Goal: Task Accomplishment & Management: Use online tool/utility

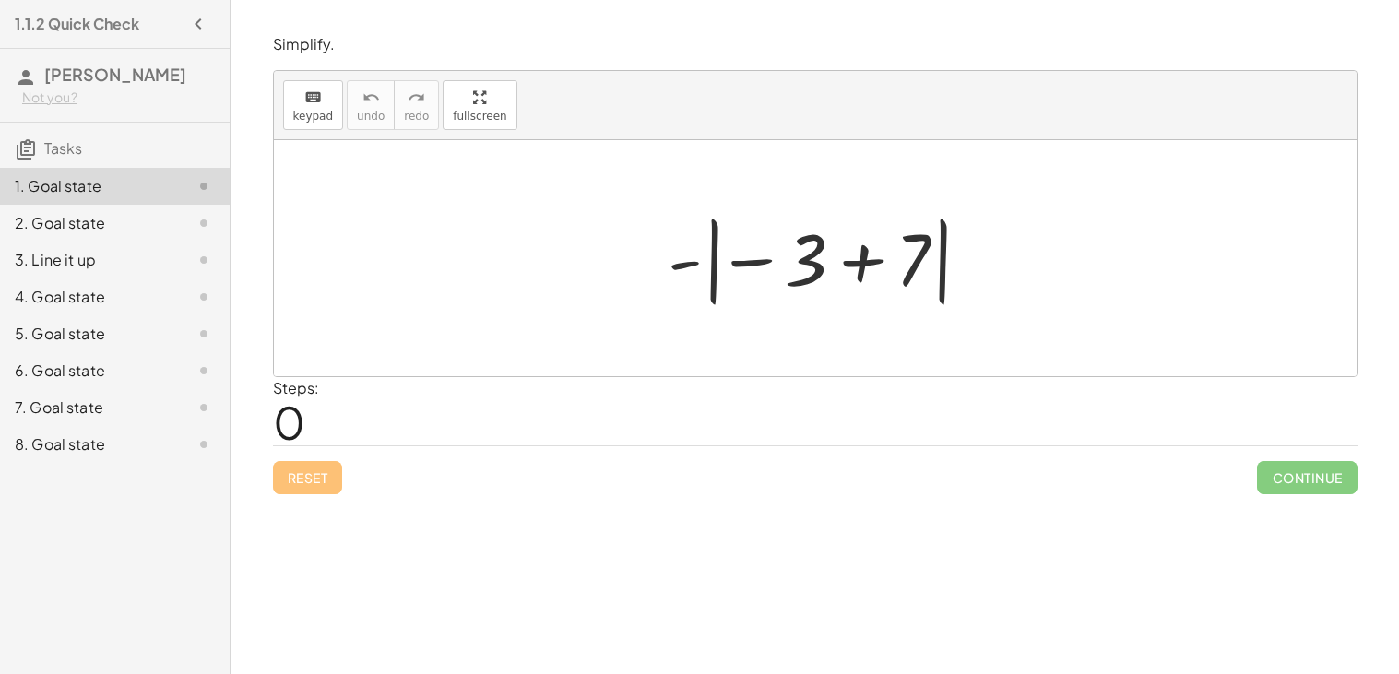
click at [859, 266] on div at bounding box center [822, 258] width 328 height 102
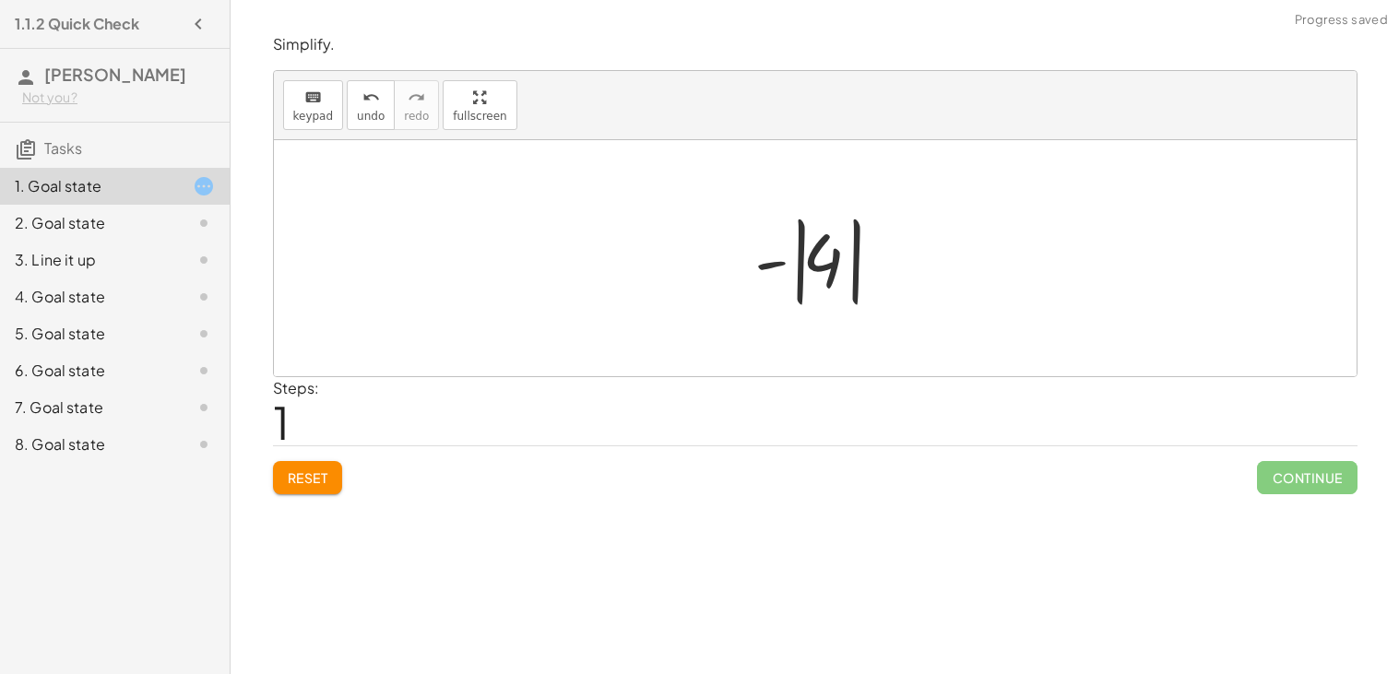
click at [772, 270] on div at bounding box center [822, 258] width 155 height 102
click at [798, 268] on div at bounding box center [822, 258] width 155 height 102
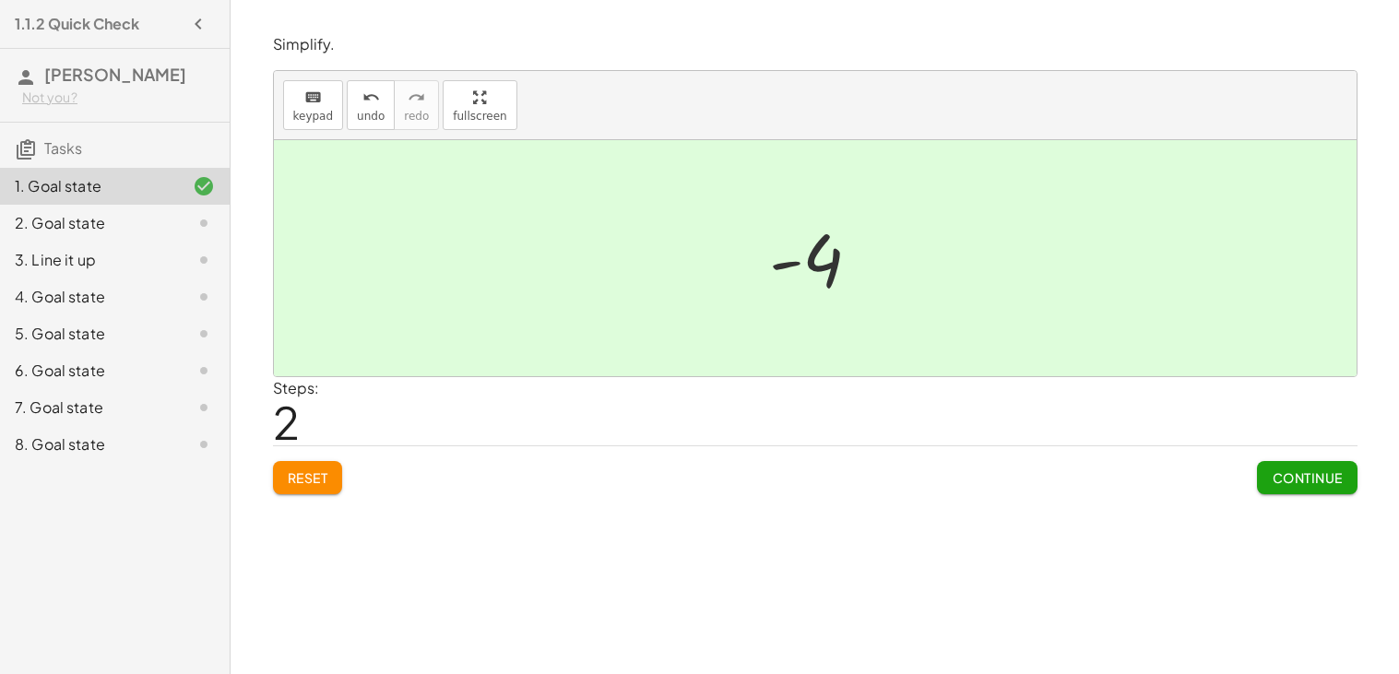
click at [1267, 480] on button "Continue" at bounding box center [1307, 477] width 100 height 33
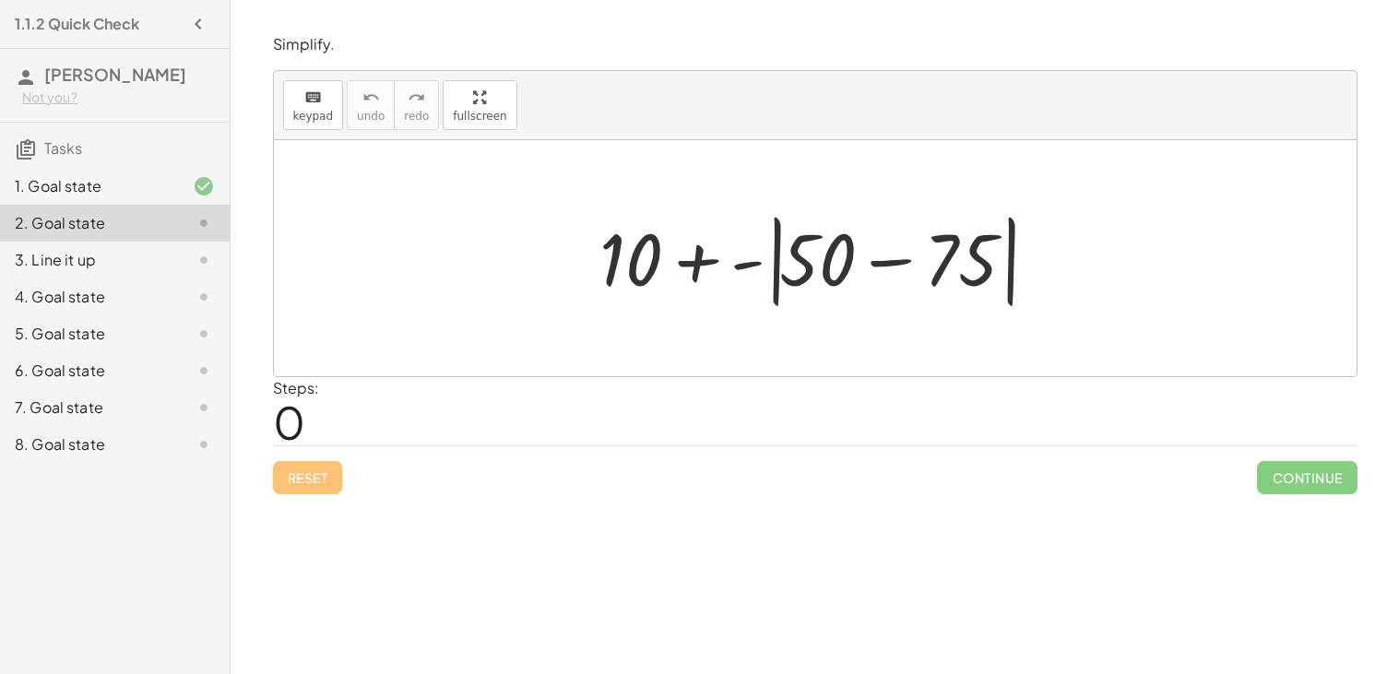
click at [888, 262] on div at bounding box center [822, 259] width 465 height 106
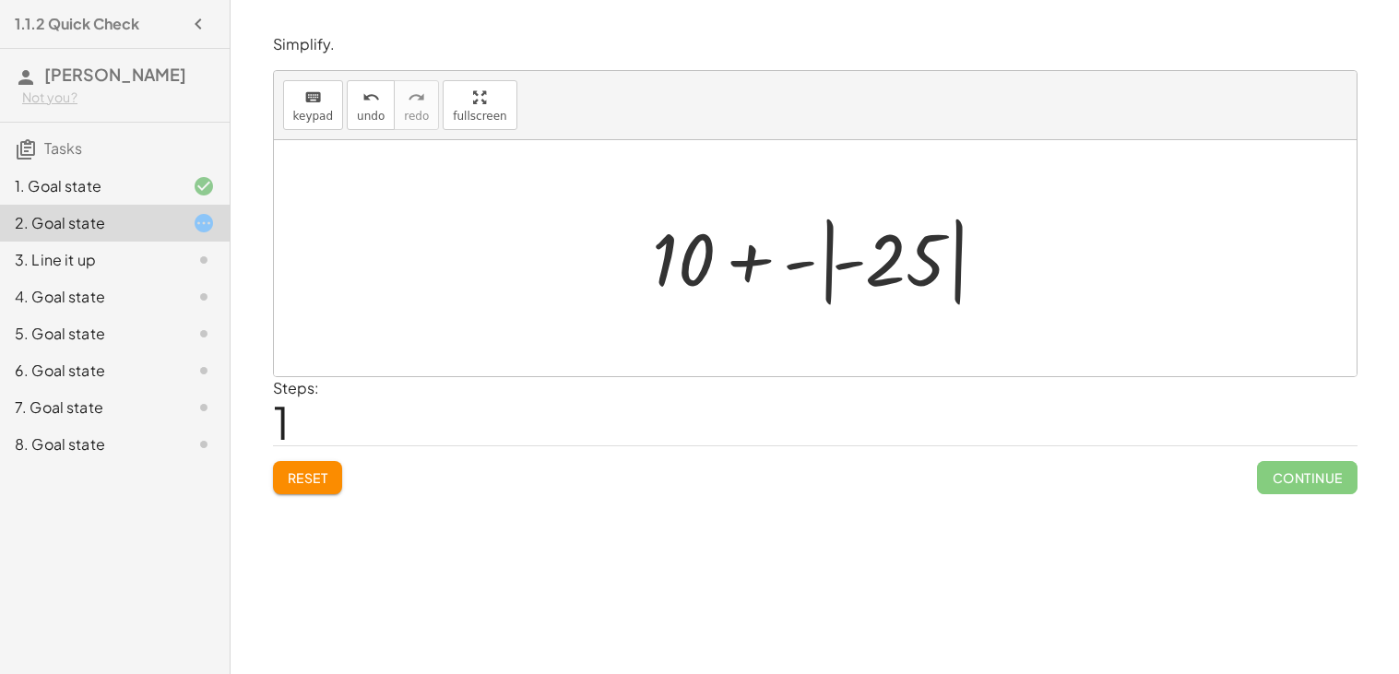
click at [793, 268] on div at bounding box center [823, 258] width 360 height 102
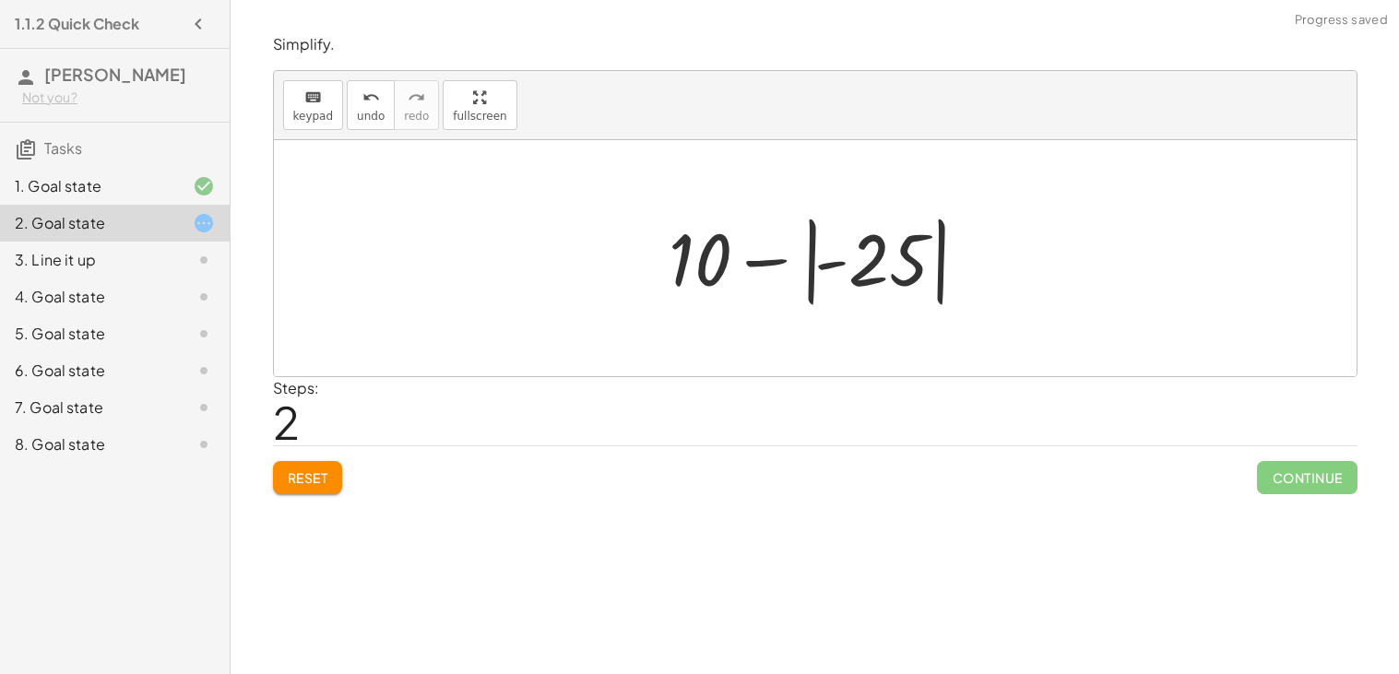
click at [759, 264] on div at bounding box center [821, 258] width 325 height 102
click at [834, 259] on div at bounding box center [821, 258] width 325 height 102
click at [851, 264] on div at bounding box center [821, 258] width 325 height 102
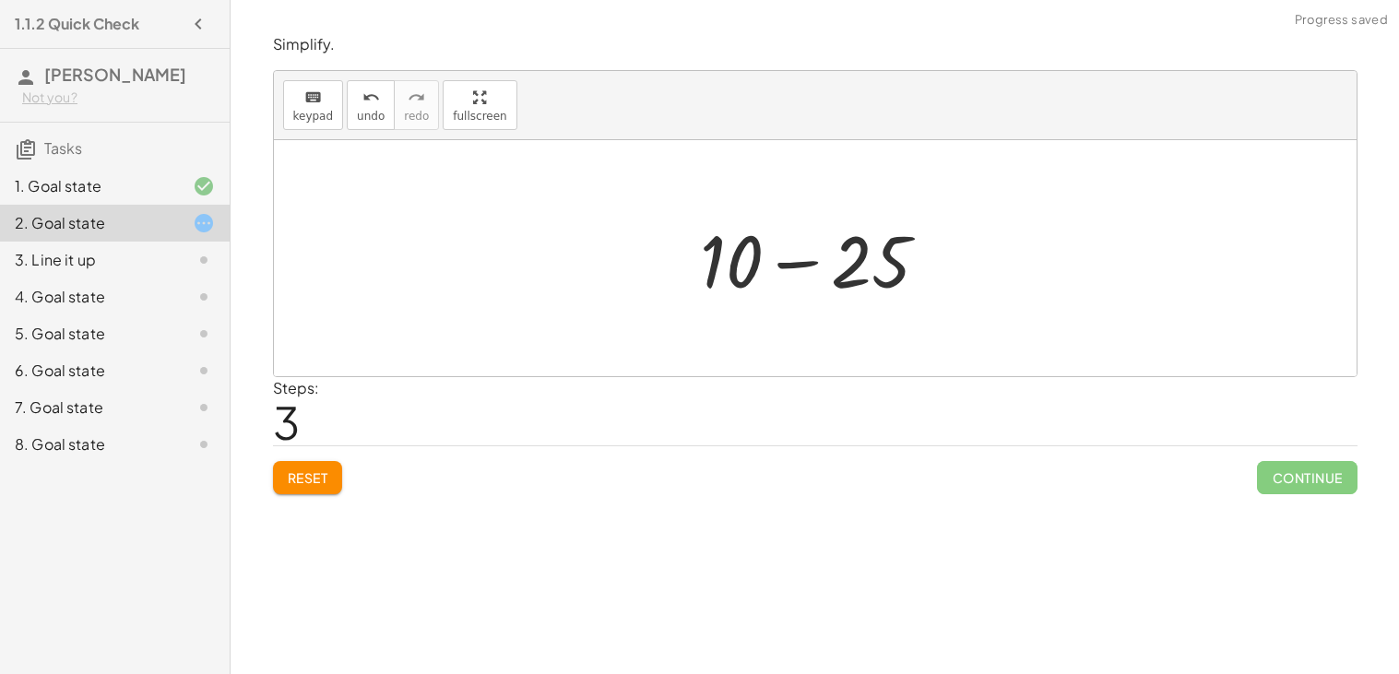
click at [802, 272] on div at bounding box center [822, 258] width 262 height 95
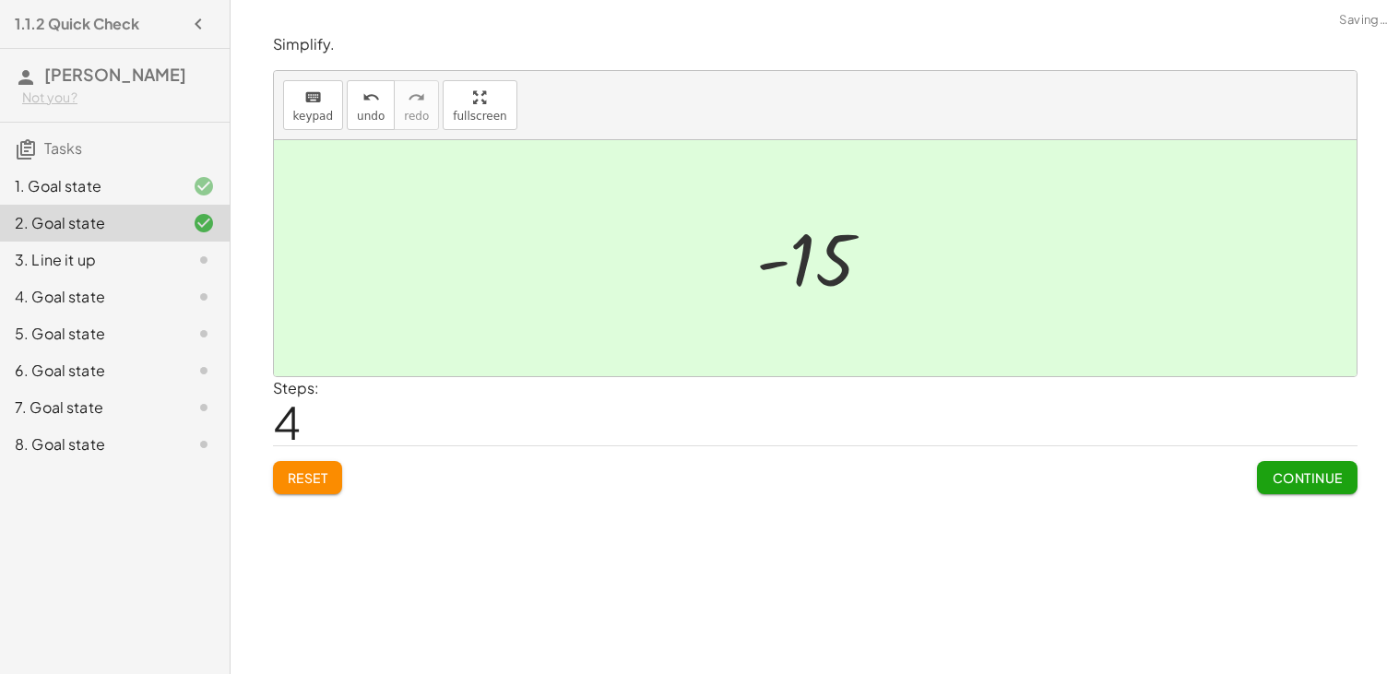
click at [1262, 475] on button "Continue" at bounding box center [1307, 477] width 100 height 33
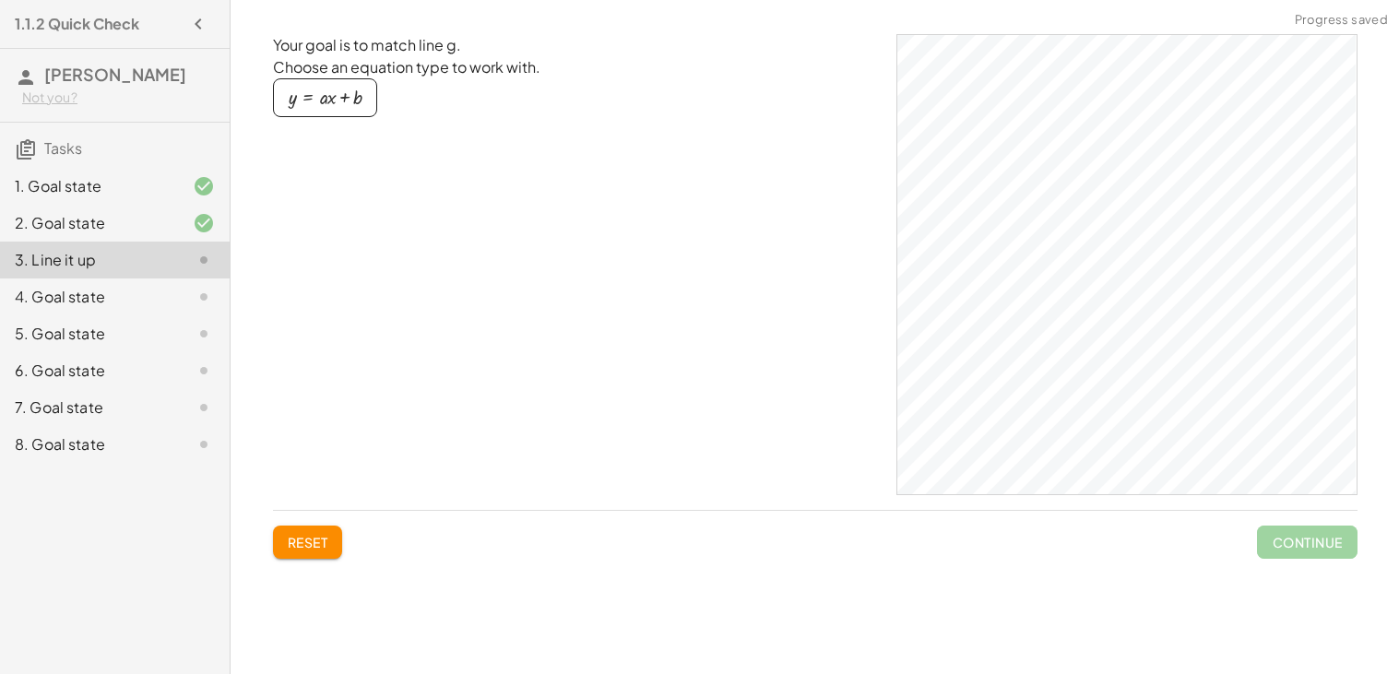
click at [169, 297] on div at bounding box center [189, 297] width 52 height 22
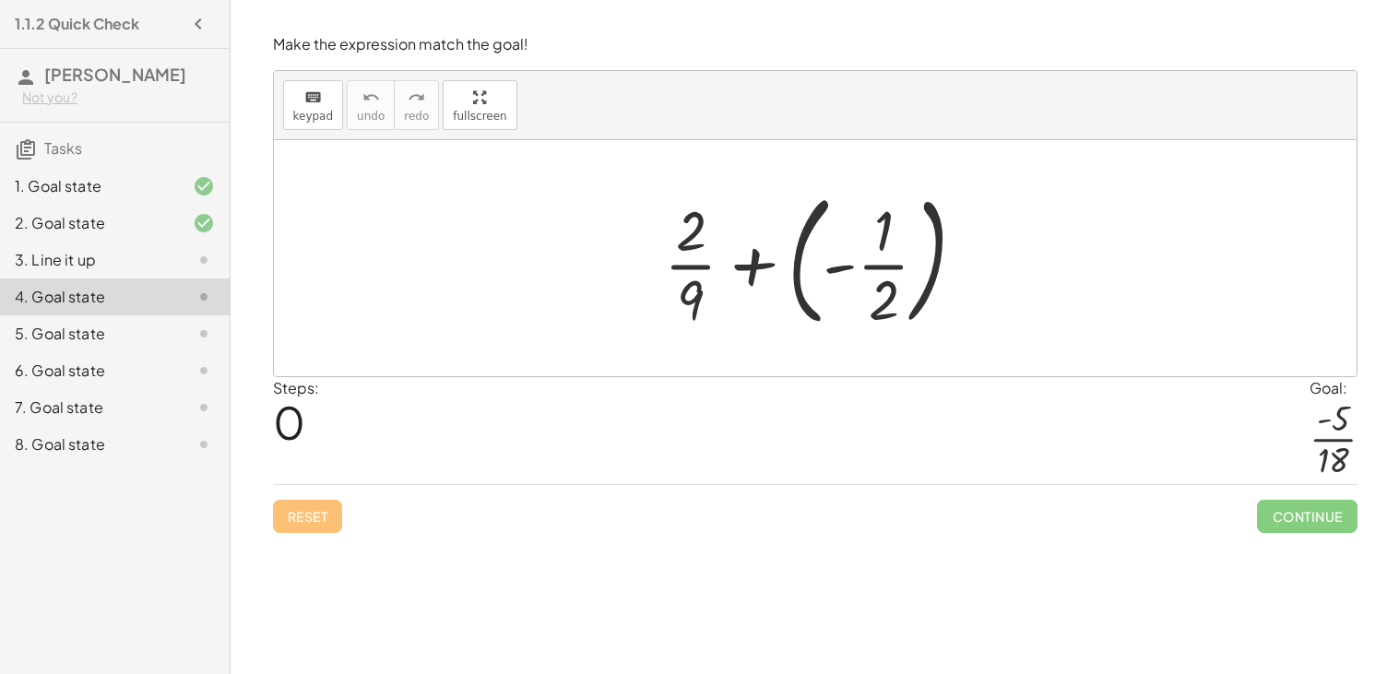
click at [845, 270] on div at bounding box center [822, 258] width 335 height 153
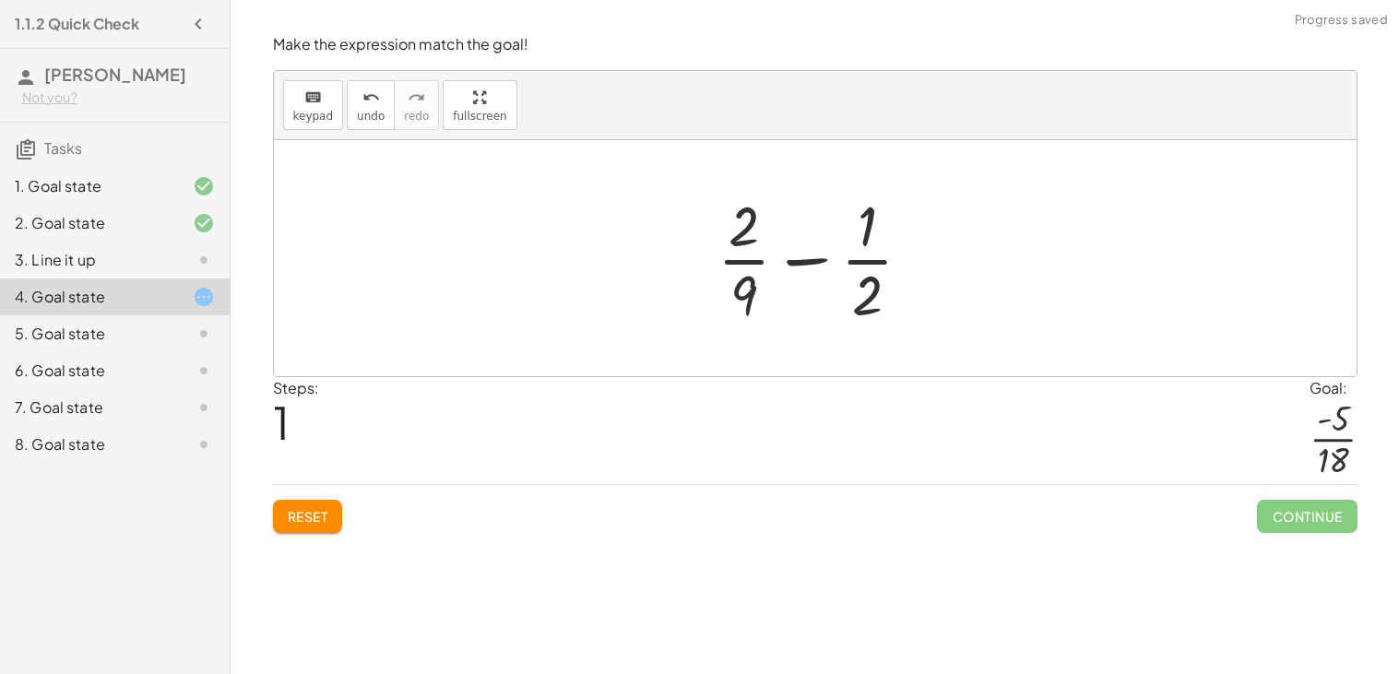
click at [865, 263] on div at bounding box center [822, 258] width 229 height 142
click at [750, 260] on div at bounding box center [822, 258] width 229 height 142
click at [828, 263] on div at bounding box center [822, 258] width 229 height 142
click at [816, 262] on div at bounding box center [822, 258] width 229 height 142
drag, startPoint x: 749, startPoint y: 223, endPoint x: 870, endPoint y: 221, distance: 121.7
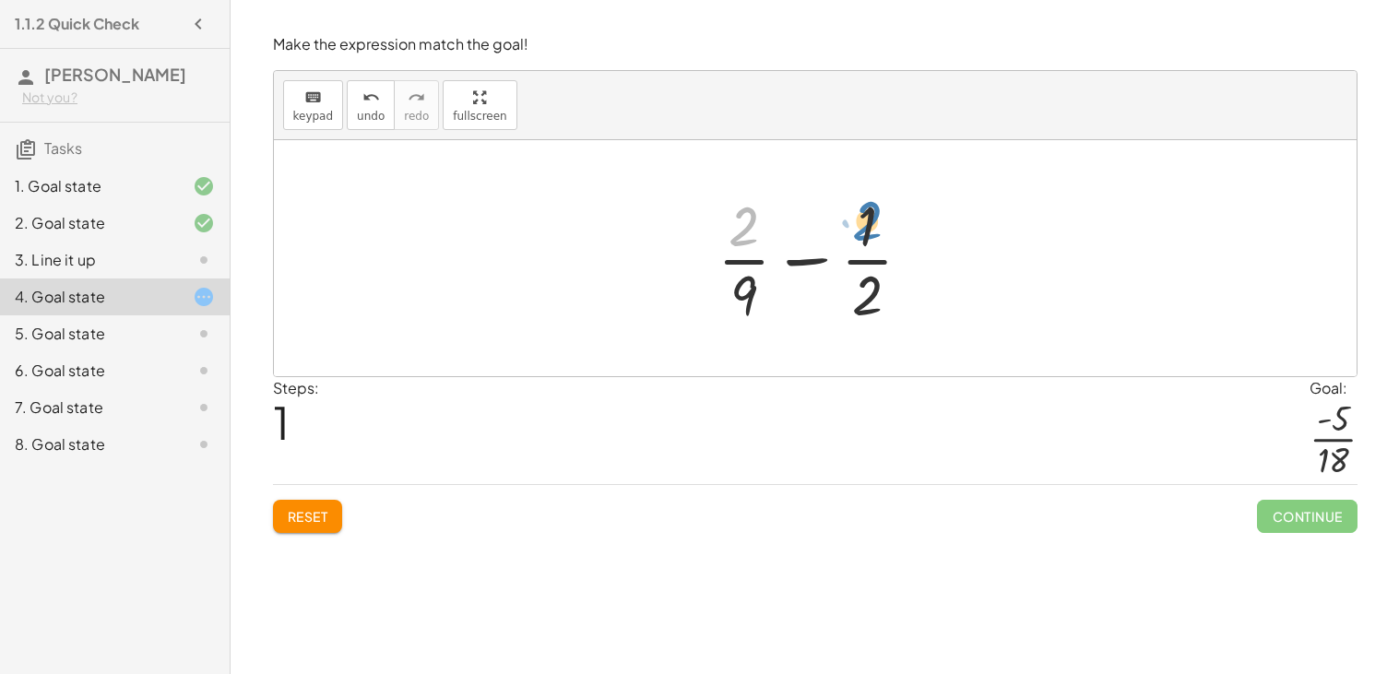
click at [870, 221] on div at bounding box center [822, 258] width 229 height 142
drag, startPoint x: 860, startPoint y: 297, endPoint x: 739, endPoint y: 227, distance: 140.4
click at [739, 227] on div at bounding box center [822, 258] width 229 height 142
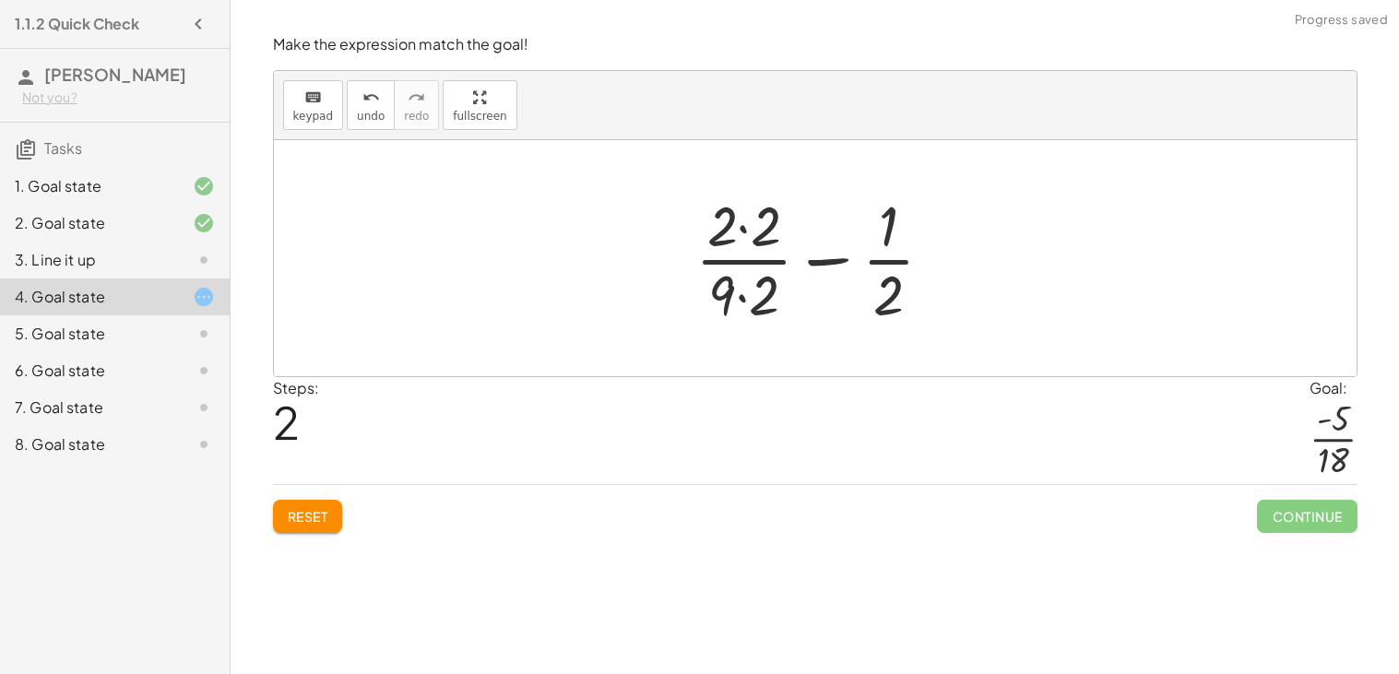
click at [743, 243] on div at bounding box center [822, 258] width 272 height 142
click at [751, 304] on div at bounding box center [822, 258] width 268 height 142
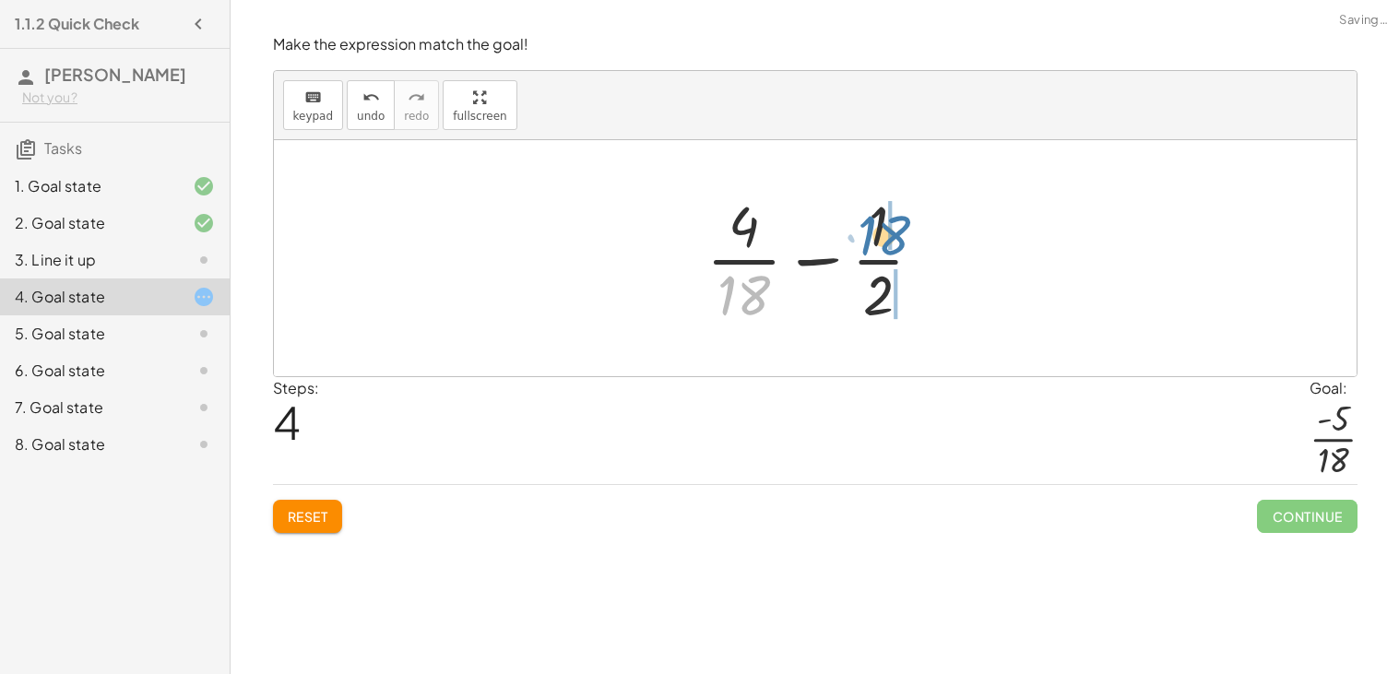
drag, startPoint x: 742, startPoint y: 304, endPoint x: 883, endPoint y: 243, distance: 153.6
click at [883, 243] on div at bounding box center [822, 258] width 250 height 142
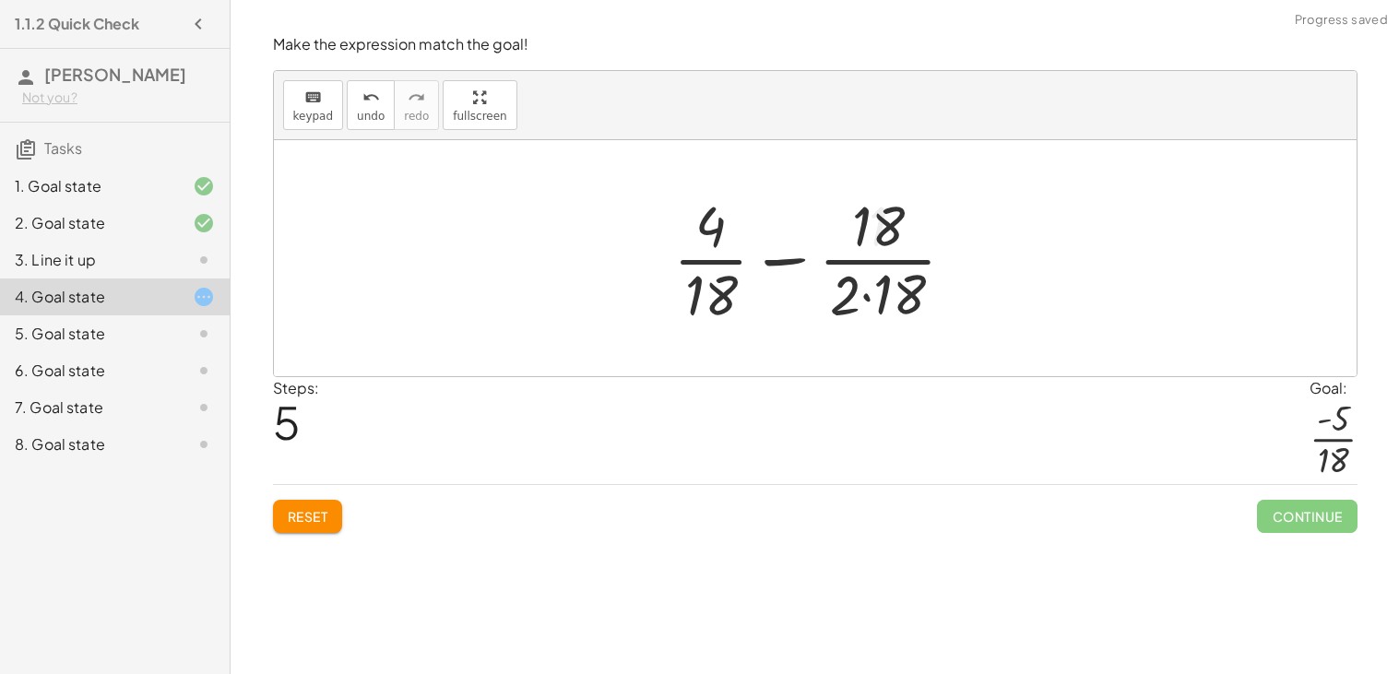
click at [883, 226] on div at bounding box center [822, 258] width 316 height 142
click at [872, 291] on div at bounding box center [822, 258] width 316 height 142
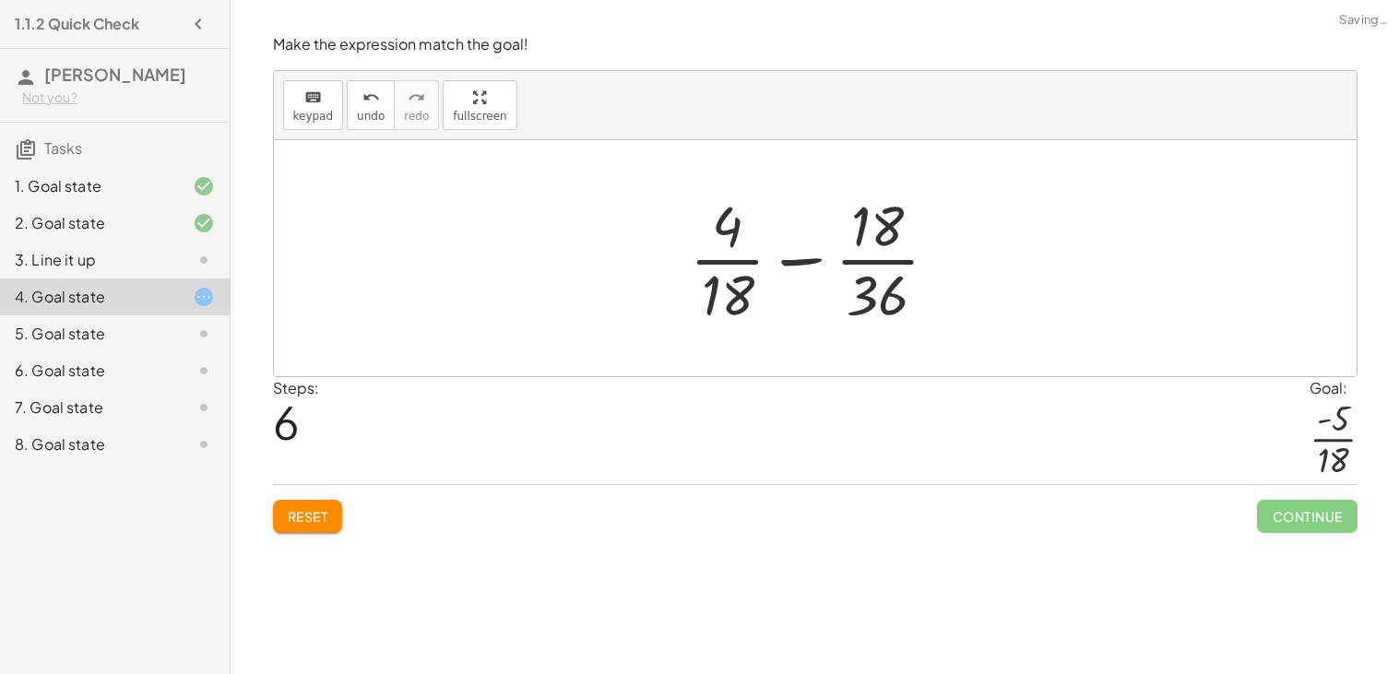
click at [872, 294] on div at bounding box center [821, 258] width 282 height 142
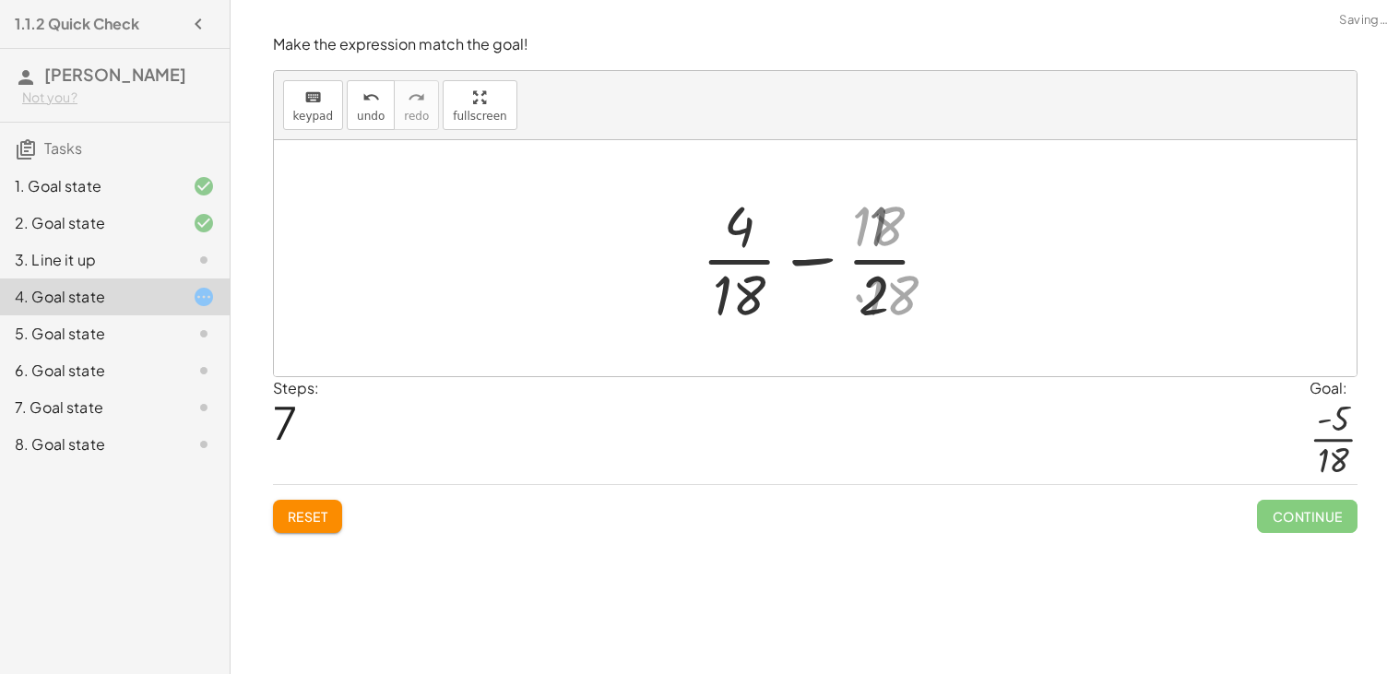
click at [872, 294] on div at bounding box center [822, 258] width 250 height 142
click at [735, 306] on div at bounding box center [822, 258] width 250 height 142
click at [748, 249] on div at bounding box center [822, 258] width 229 height 142
click at [751, 289] on div at bounding box center [822, 258] width 229 height 142
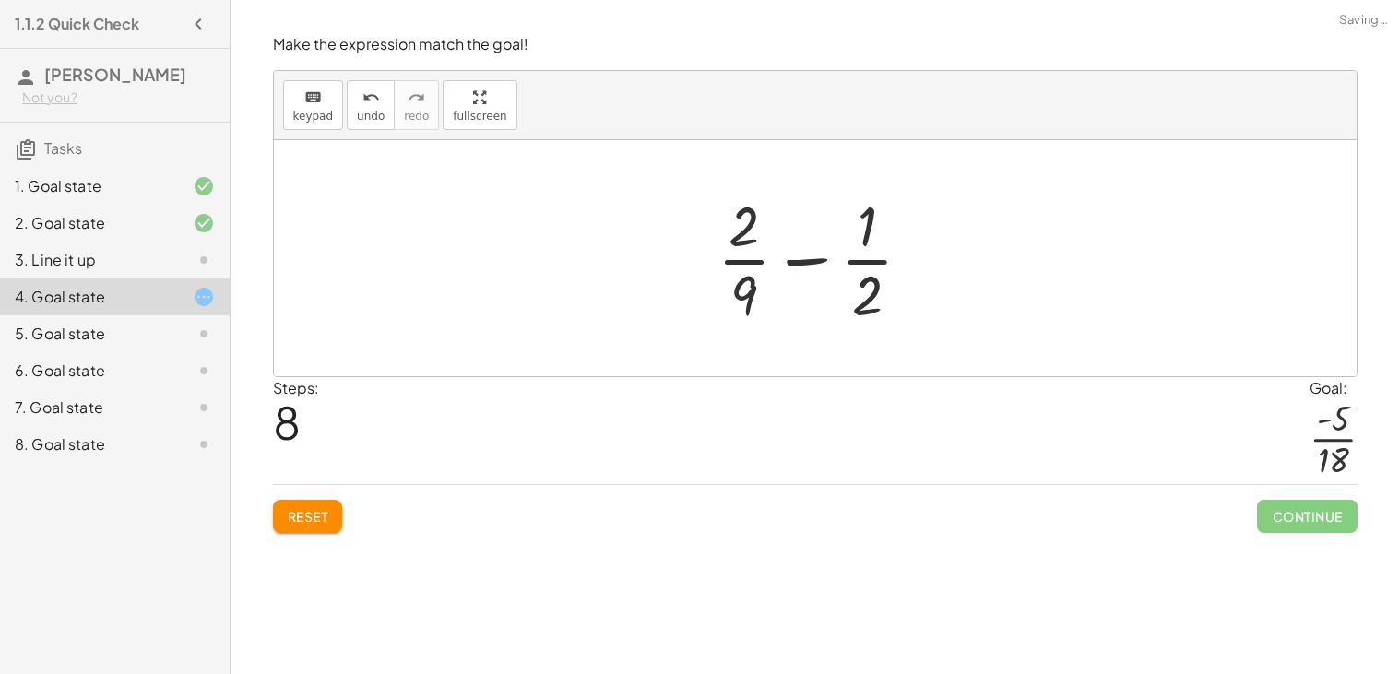
click at [805, 265] on div at bounding box center [822, 258] width 229 height 142
drag, startPoint x: 750, startPoint y: 239, endPoint x: 873, endPoint y: 239, distance: 123.6
click at [873, 239] on div at bounding box center [822, 258] width 229 height 142
drag, startPoint x: 751, startPoint y: 296, endPoint x: 879, endPoint y: 211, distance: 152.9
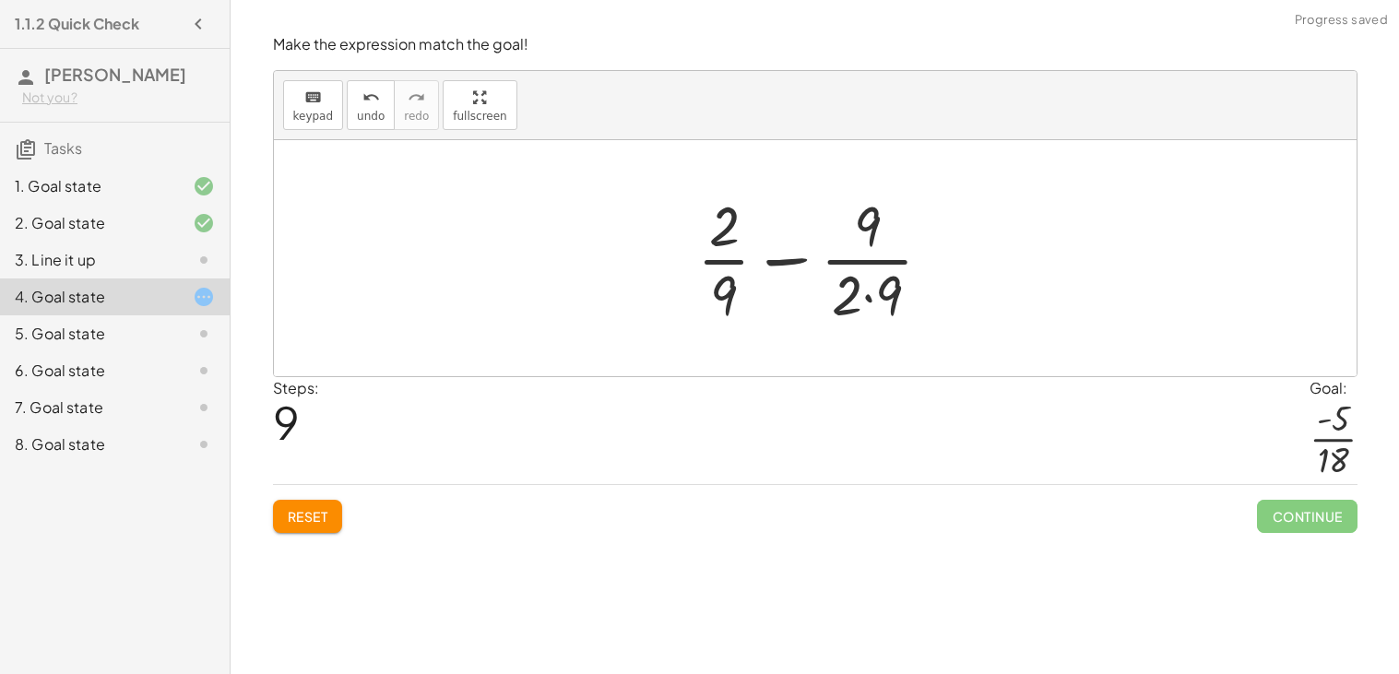
click at [868, 297] on div at bounding box center [822, 258] width 268 height 142
click at [855, 292] on div at bounding box center [822, 258] width 250 height 142
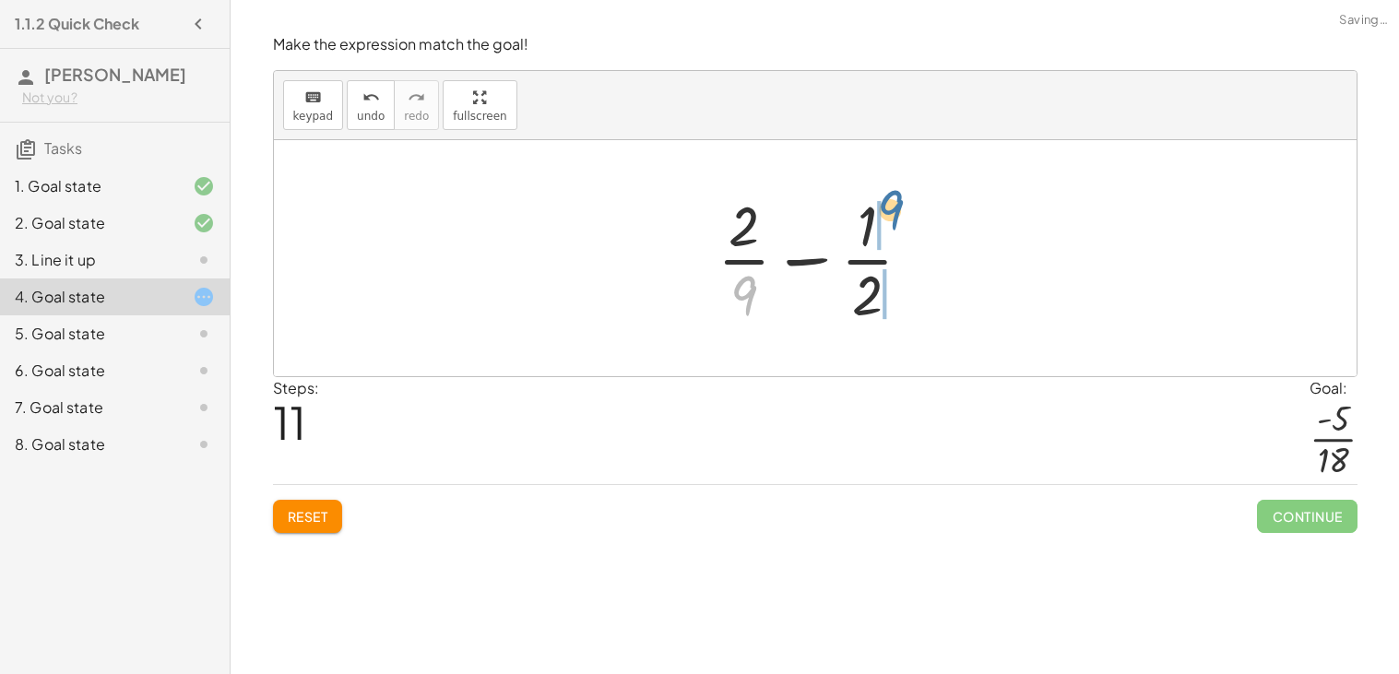
drag, startPoint x: 744, startPoint y: 292, endPoint x: 878, endPoint y: 209, distance: 157.4
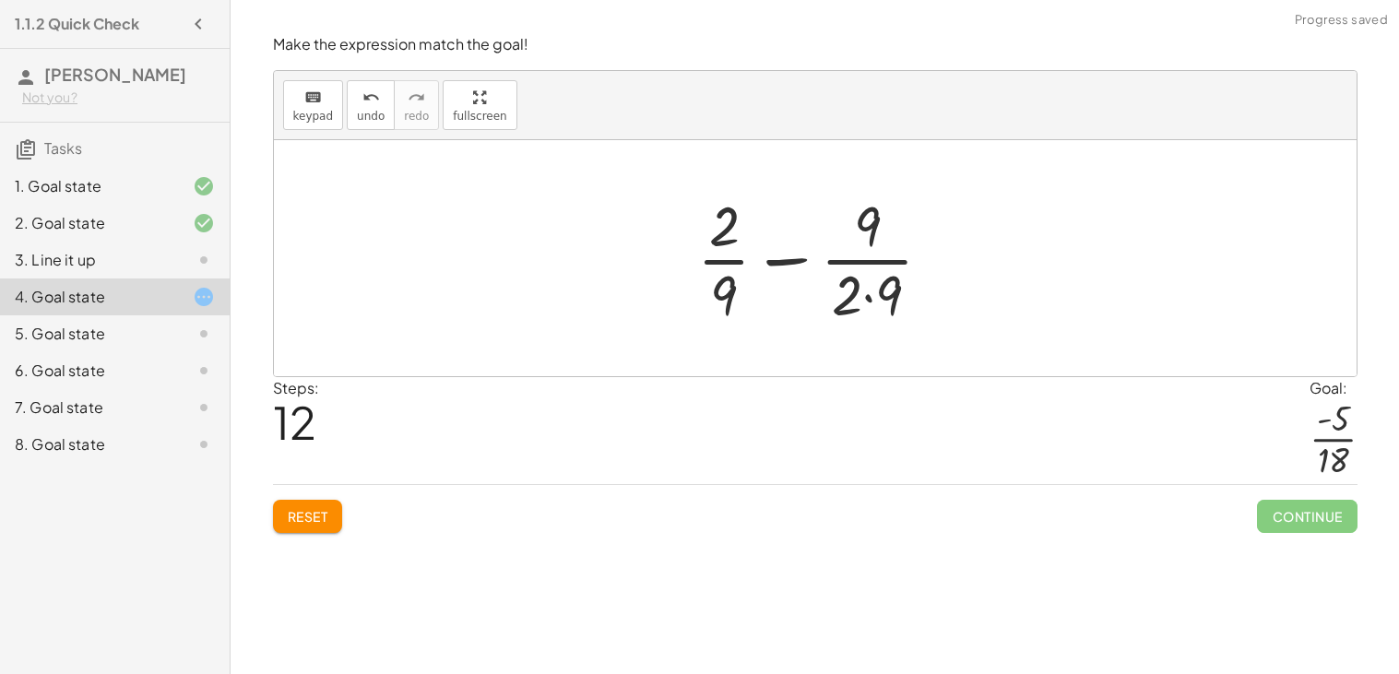
click at [791, 266] on div at bounding box center [822, 258] width 268 height 142
click at [791, 259] on div at bounding box center [822, 258] width 268 height 142
click at [849, 282] on div at bounding box center [822, 258] width 268 height 142
click at [856, 290] on div at bounding box center [822, 258] width 268 height 142
click at [866, 293] on div at bounding box center [822, 258] width 268 height 142
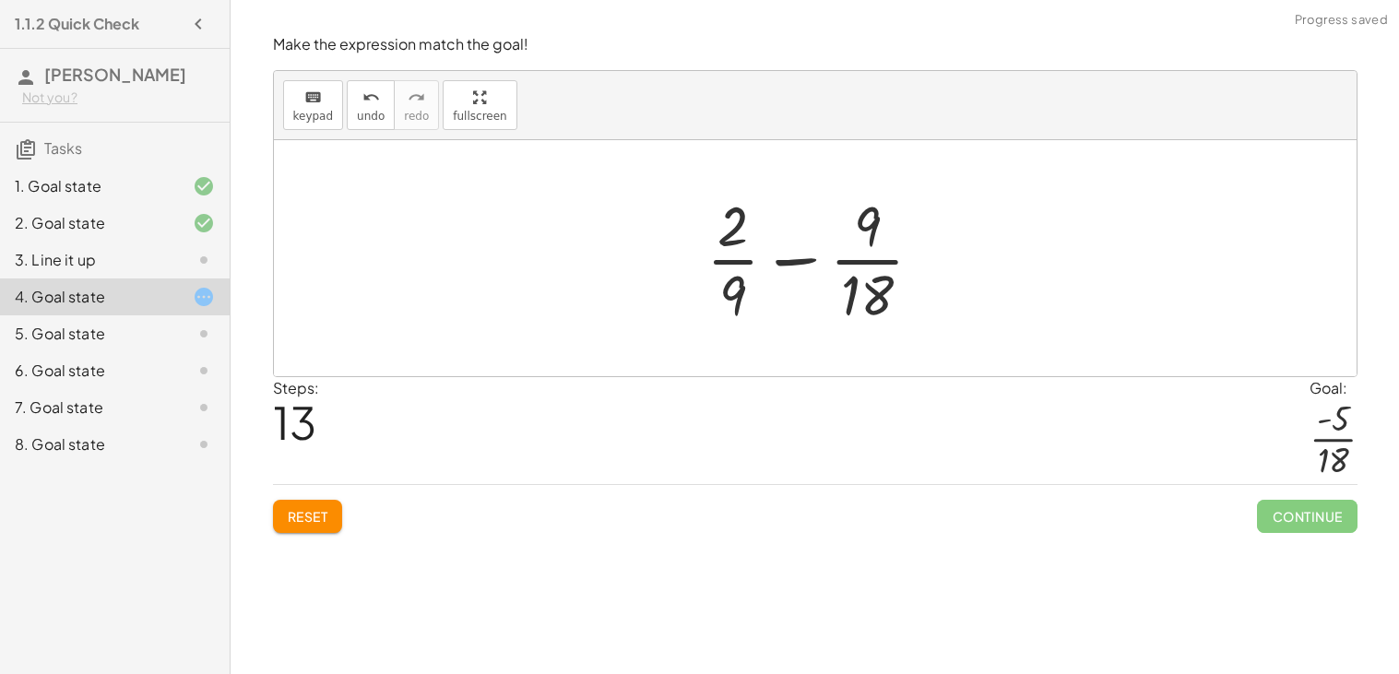
click at [790, 255] on div at bounding box center [822, 258] width 250 height 142
click at [795, 266] on div at bounding box center [822, 258] width 250 height 142
drag, startPoint x: 720, startPoint y: 247, endPoint x: 708, endPoint y: 248, distance: 12.0
click at [708, 248] on div at bounding box center [822, 258] width 250 height 142
drag, startPoint x: 733, startPoint y: 228, endPoint x: 712, endPoint y: 235, distance: 22.5
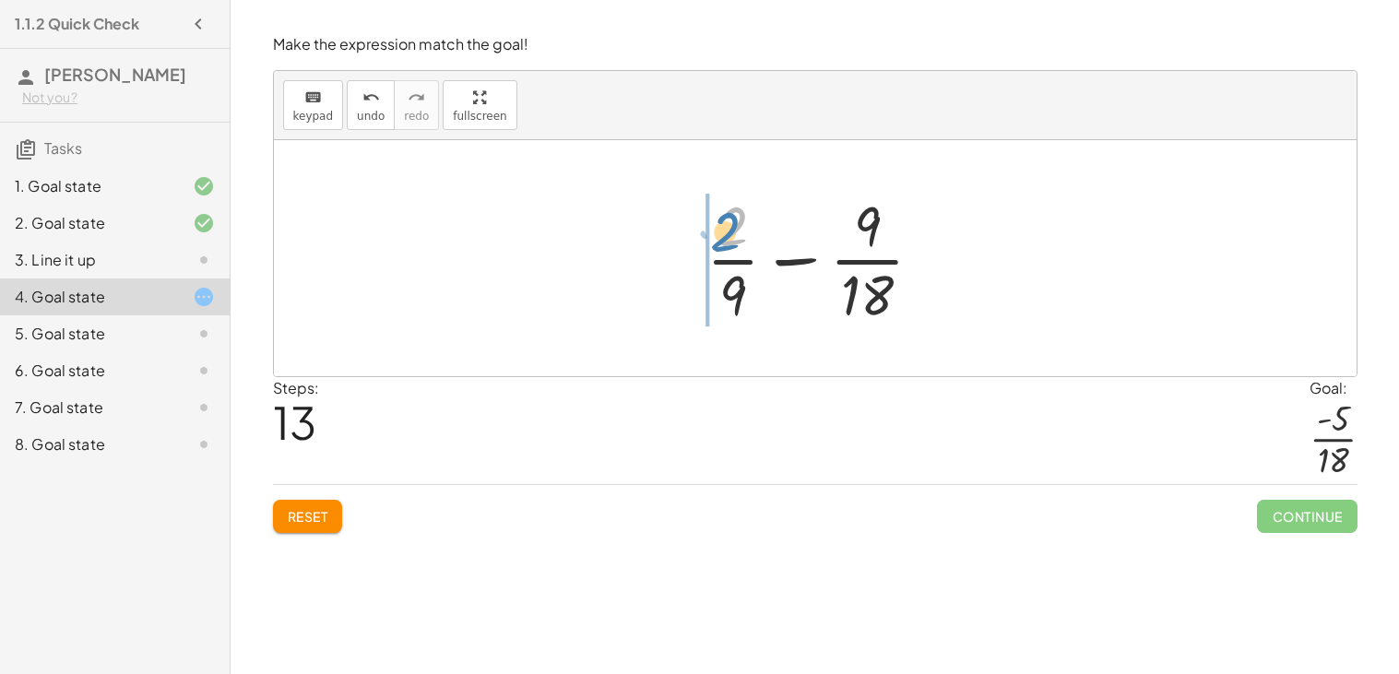
click at [712, 235] on div at bounding box center [822, 258] width 250 height 142
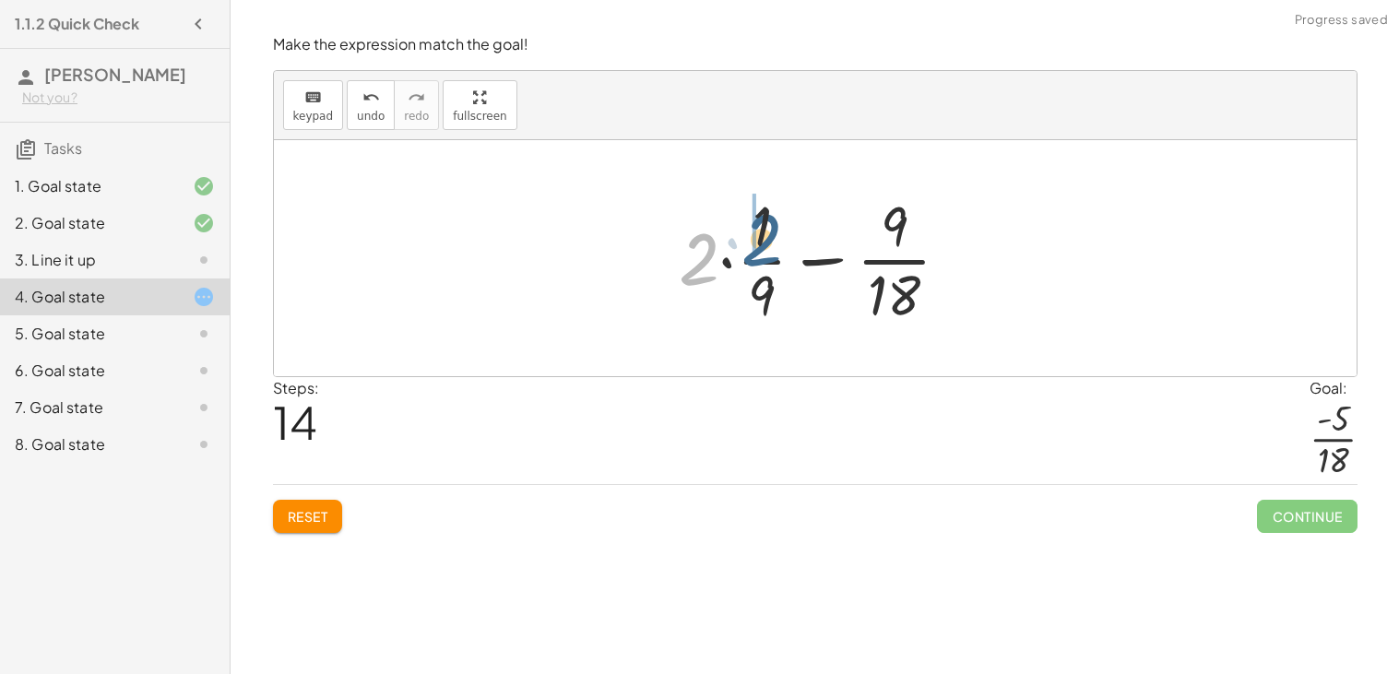
drag, startPoint x: 674, startPoint y: 260, endPoint x: 735, endPoint y: 237, distance: 65.1
click at [735, 237] on div at bounding box center [821, 258] width 305 height 142
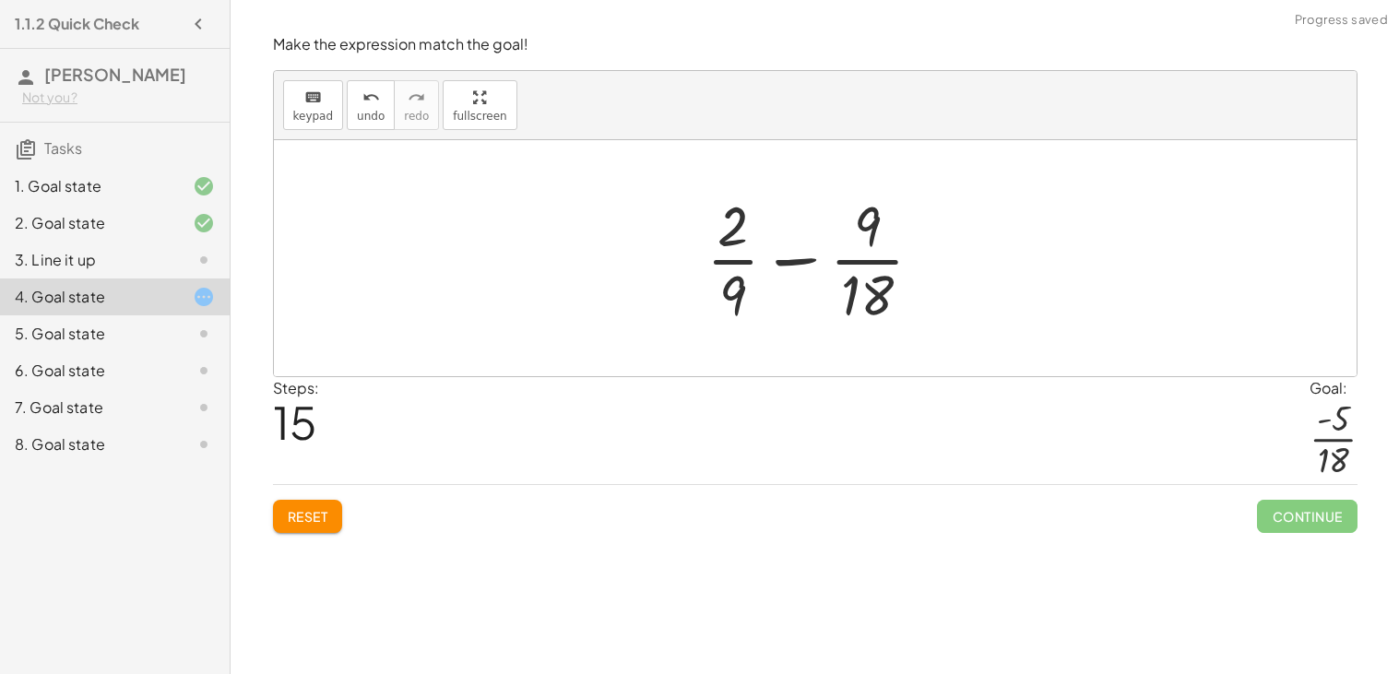
click at [793, 266] on div at bounding box center [822, 258] width 250 height 142
drag, startPoint x: 737, startPoint y: 235, endPoint x: 696, endPoint y: 268, distance: 52.4
click at [697, 268] on div at bounding box center [822, 258] width 250 height 142
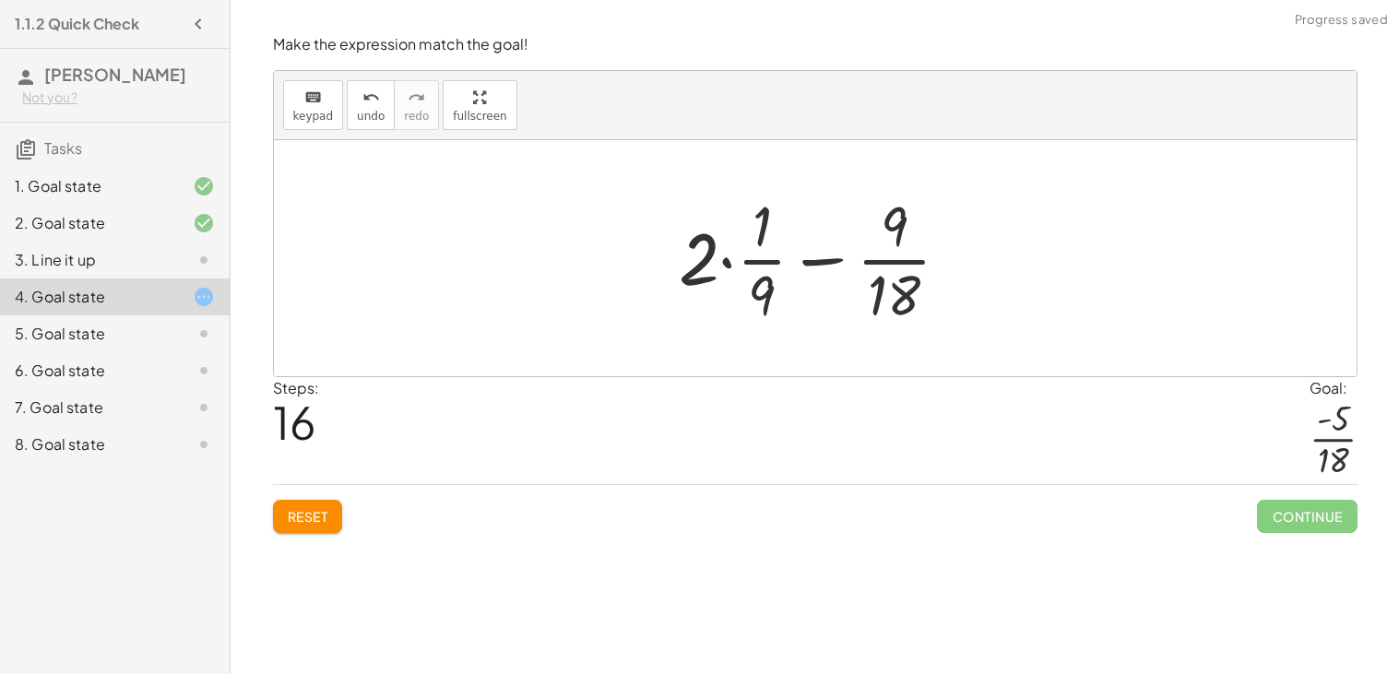
click at [828, 259] on div at bounding box center [821, 258] width 305 height 142
click at [740, 262] on div at bounding box center [821, 258] width 305 height 142
click at [725, 260] on div at bounding box center [821, 258] width 305 height 142
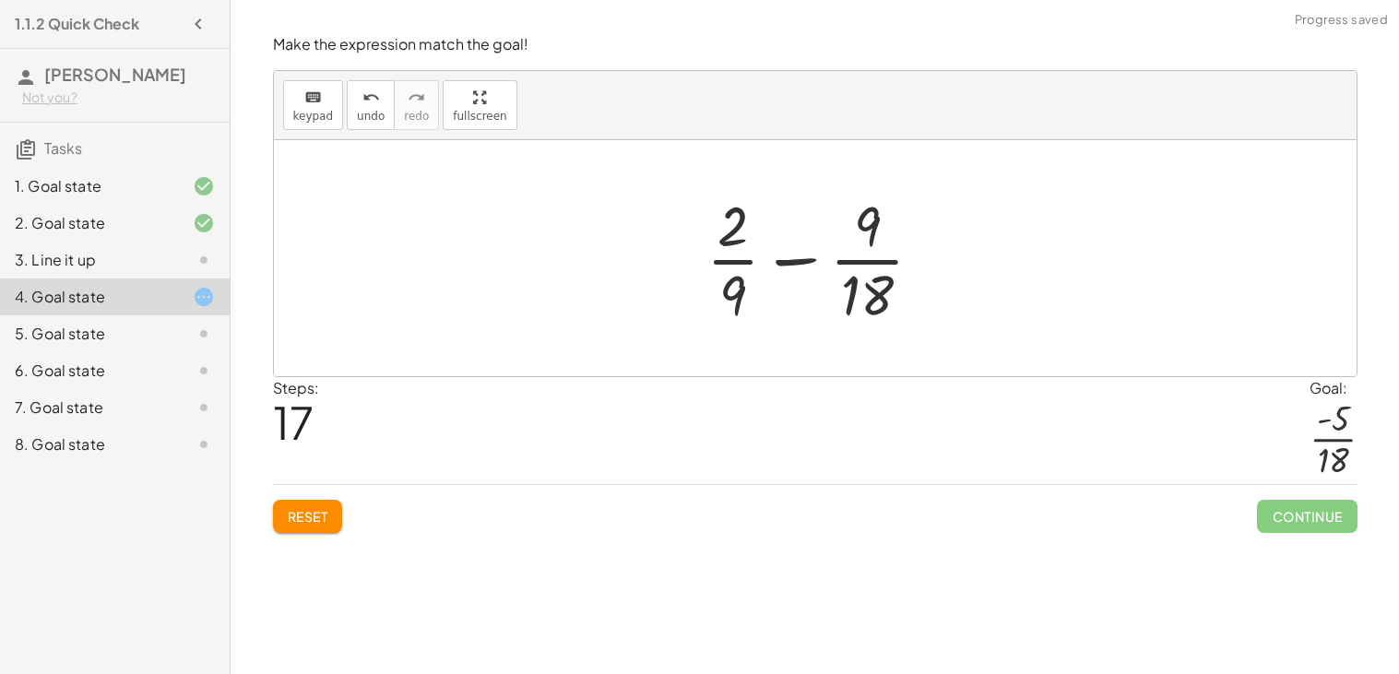
click at [798, 259] on div at bounding box center [822, 258] width 250 height 142
drag, startPoint x: 857, startPoint y: 219, endPoint x: 858, endPoint y: 278, distance: 59.9
drag, startPoint x: 744, startPoint y: 223, endPoint x: 745, endPoint y: 289, distance: 65.5
click at [745, 289] on div at bounding box center [822, 258] width 229 height 142
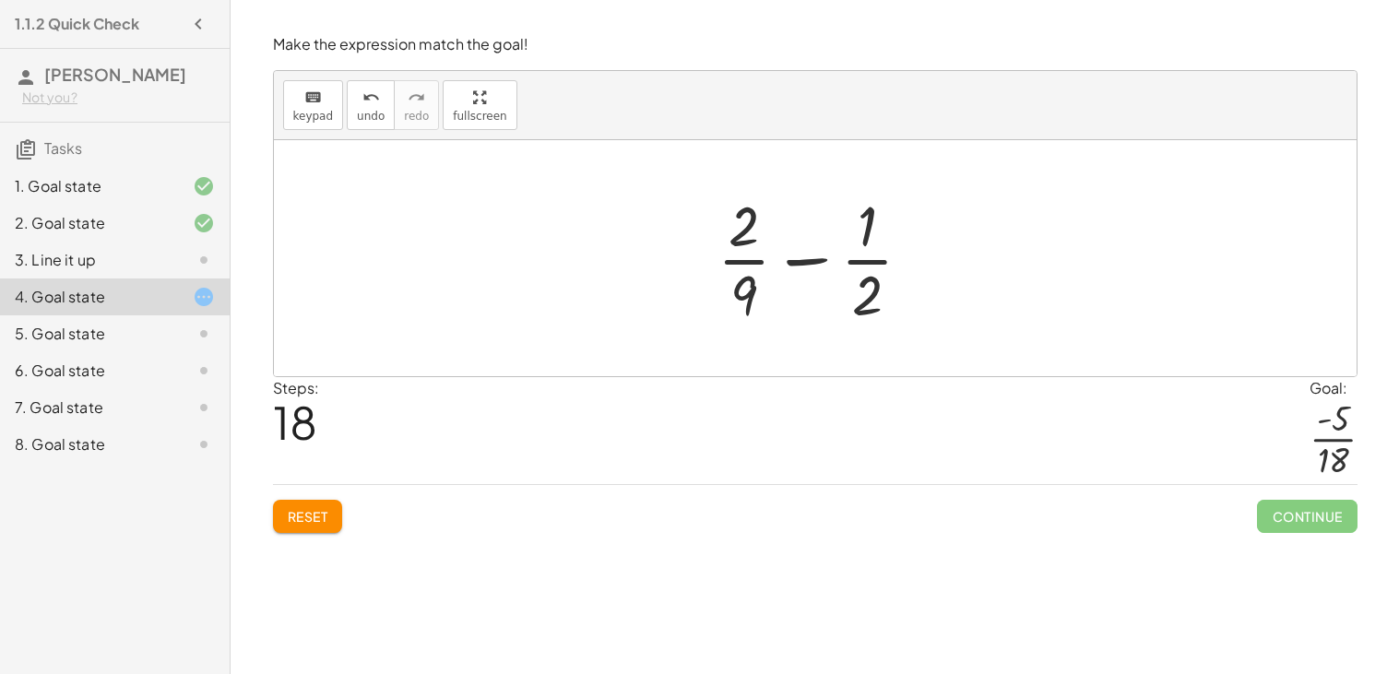
click at [749, 294] on div at bounding box center [822, 258] width 229 height 142
click at [763, 217] on div at bounding box center [822, 258] width 229 height 142
drag, startPoint x: 797, startPoint y: 258, endPoint x: 866, endPoint y: 263, distance: 69.3
click at [866, 263] on div at bounding box center [822, 258] width 229 height 142
drag, startPoint x: 831, startPoint y: 264, endPoint x: 695, endPoint y: 265, distance: 135.5
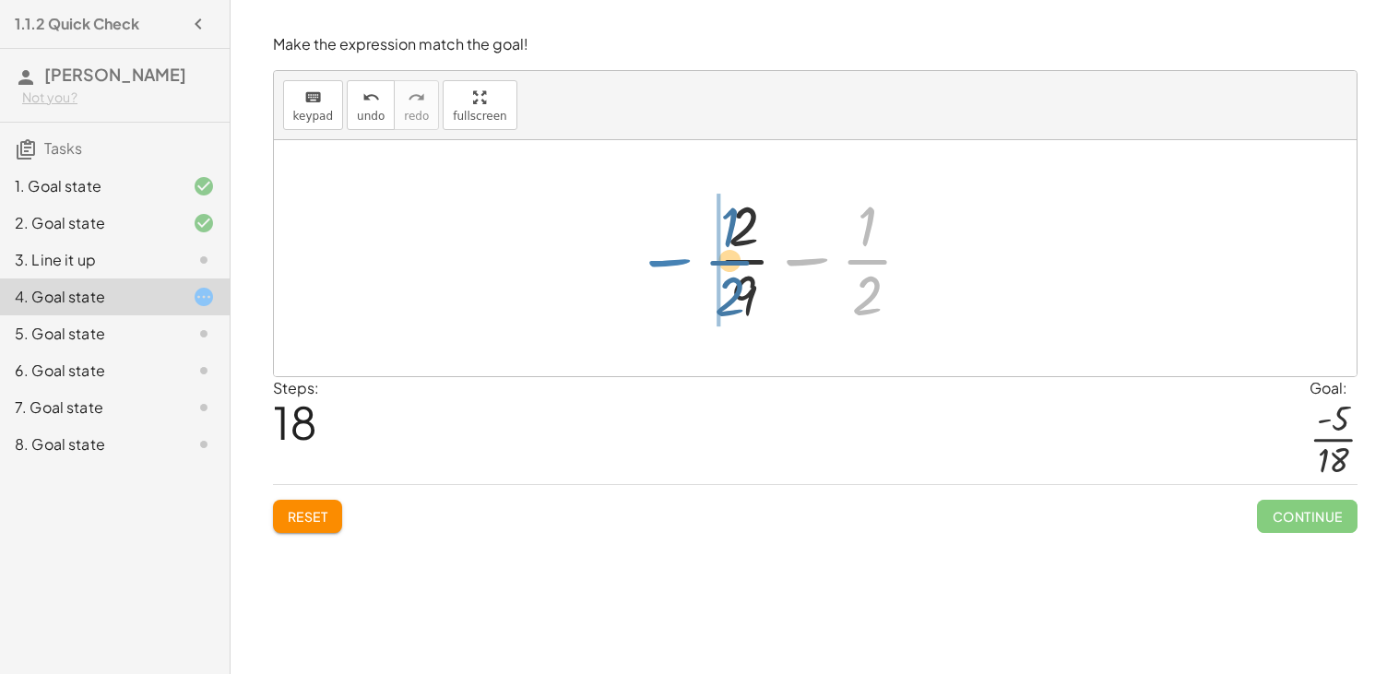
click at [695, 265] on div "+ · 2 · 9 + ( - · 1 · 2 ) + · 2 · 9 − · 1 · 2 + · 2 · 2 · 9 · 2 − · 1 · 2 + · 4…" at bounding box center [816, 258] width 252 height 151
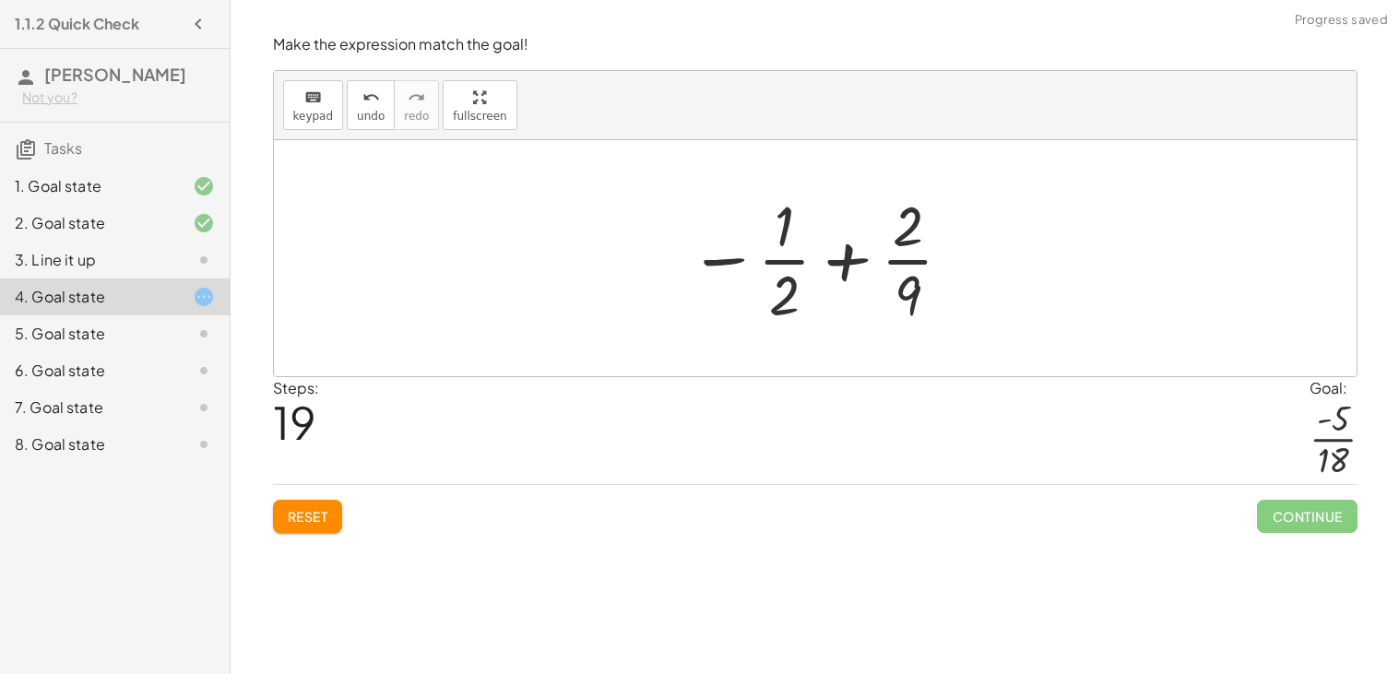
click at [823, 263] on div at bounding box center [822, 258] width 285 height 142
click at [846, 261] on div at bounding box center [822, 258] width 285 height 142
click at [716, 260] on div at bounding box center [822, 258] width 285 height 142
drag, startPoint x: 729, startPoint y: 260, endPoint x: 770, endPoint y: 227, distance: 52.4
click at [770, 227] on div at bounding box center [822, 258] width 285 height 142
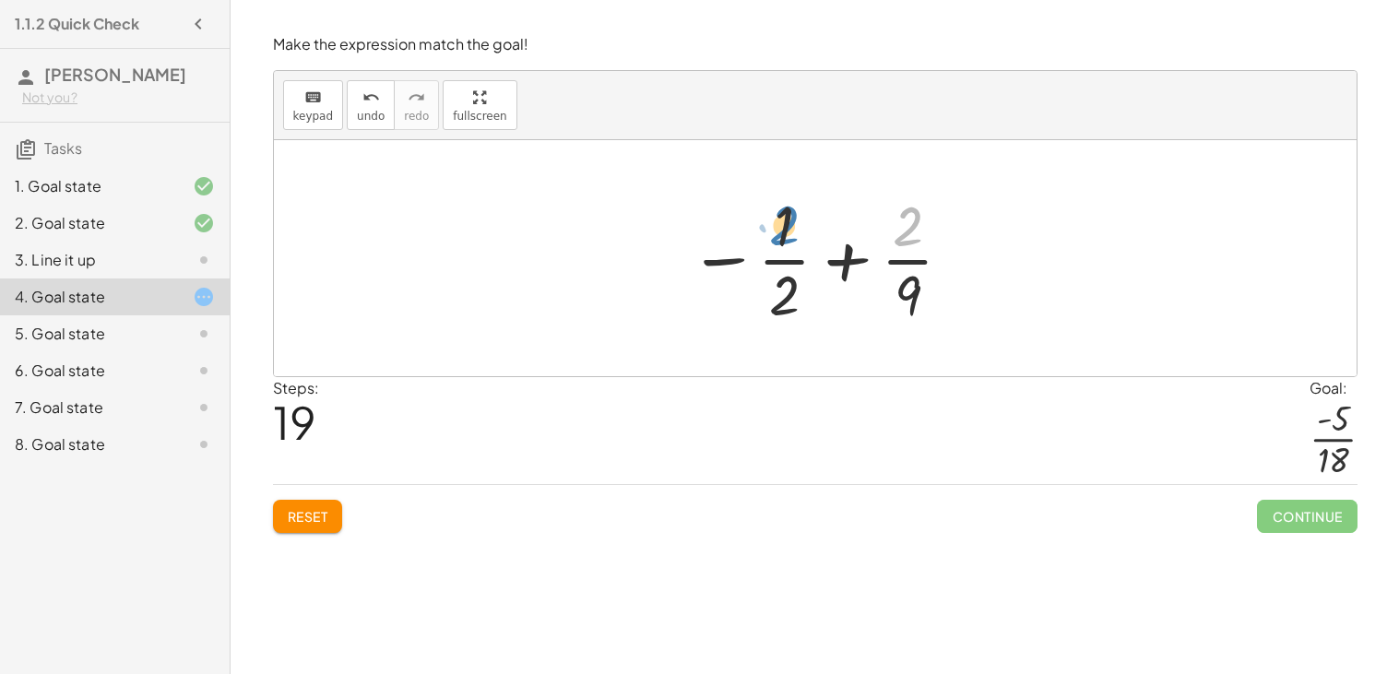
drag, startPoint x: 900, startPoint y: 231, endPoint x: 777, endPoint y: 231, distance: 122.6
click at [777, 231] on div at bounding box center [822, 258] width 285 height 142
drag, startPoint x: 907, startPoint y: 308, endPoint x: 778, endPoint y: 317, distance: 129.4
click at [778, 317] on div at bounding box center [822, 258] width 285 height 142
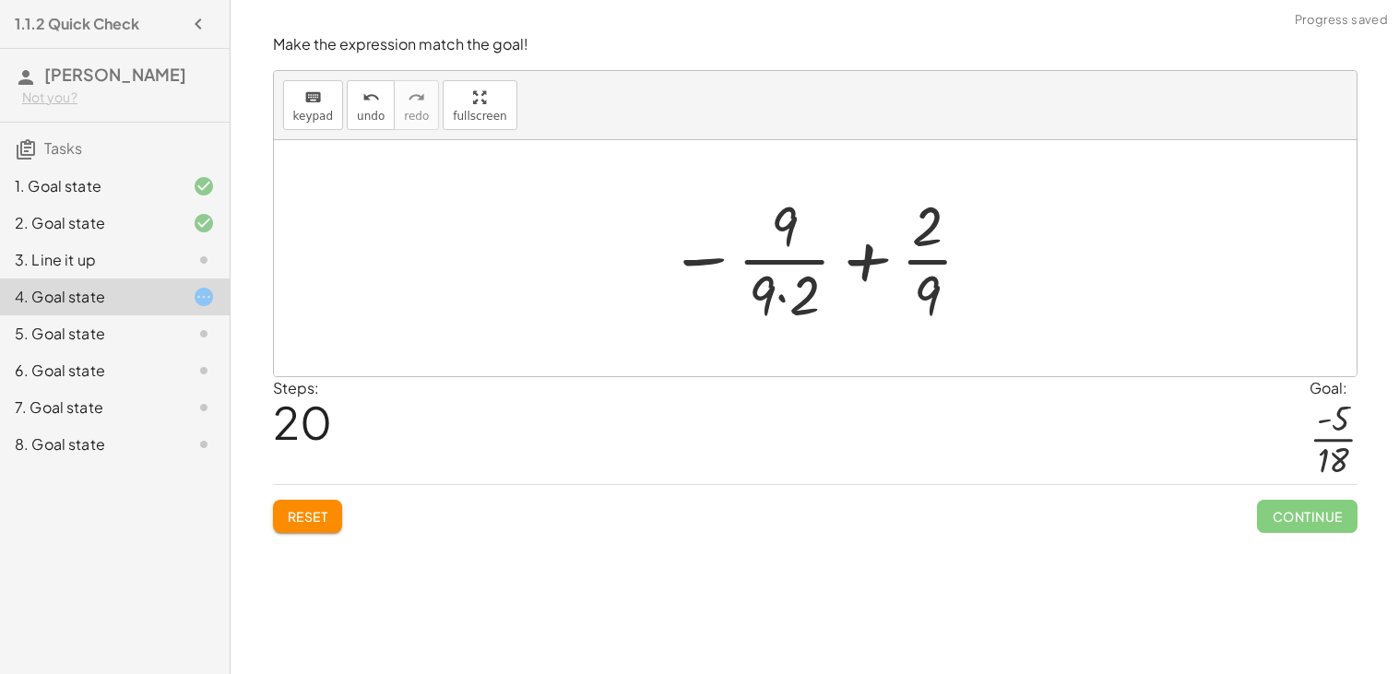
click at [779, 303] on div at bounding box center [821, 258] width 325 height 142
click at [726, 262] on div at bounding box center [822, 258] width 307 height 142
click at [865, 264] on div at bounding box center [822, 258] width 307 height 142
click at [861, 262] on div at bounding box center [822, 258] width 307 height 142
drag, startPoint x: 917, startPoint y: 223, endPoint x: 778, endPoint y: 290, distance: 153.8
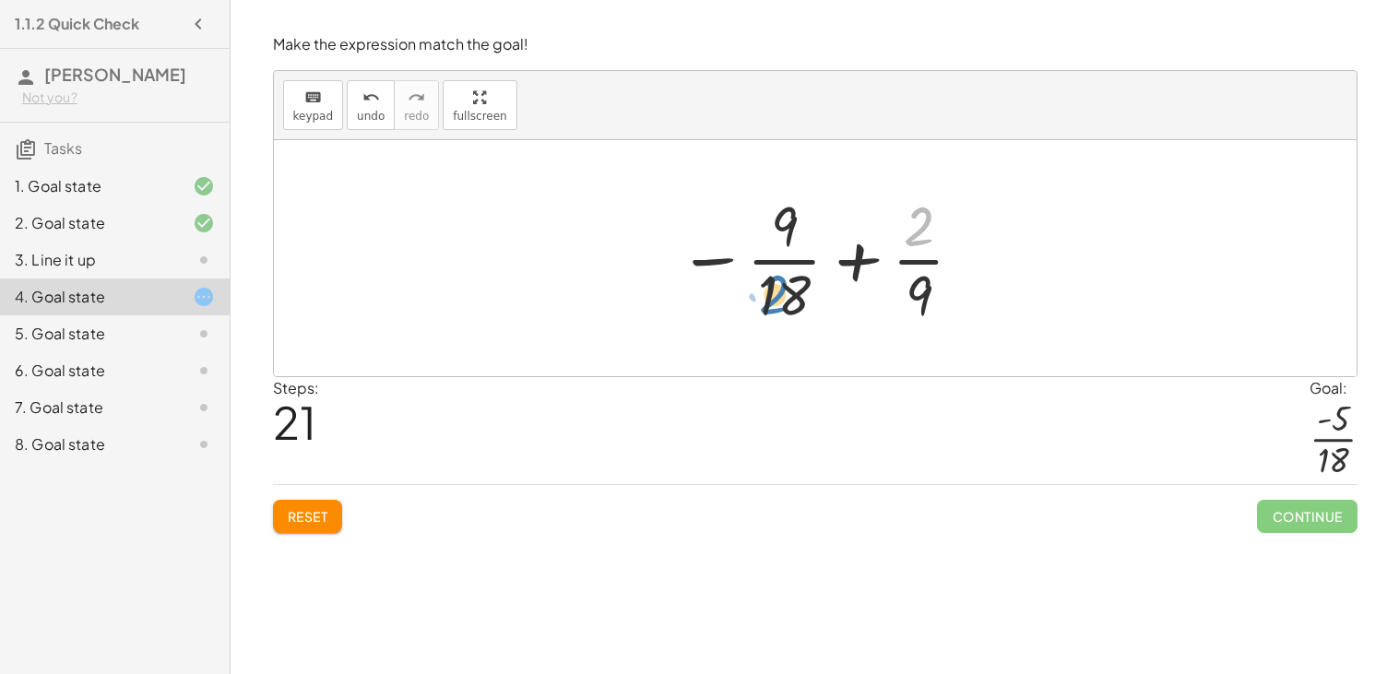
click at [778, 290] on div at bounding box center [822, 258] width 307 height 142
drag, startPoint x: 723, startPoint y: 267, endPoint x: 737, endPoint y: 275, distance: 15.7
click at [737, 275] on div at bounding box center [822, 258] width 307 height 142
drag, startPoint x: 922, startPoint y: 288, endPoint x: 787, endPoint y: 283, distance: 135.6
click at [787, 283] on div at bounding box center [822, 258] width 307 height 142
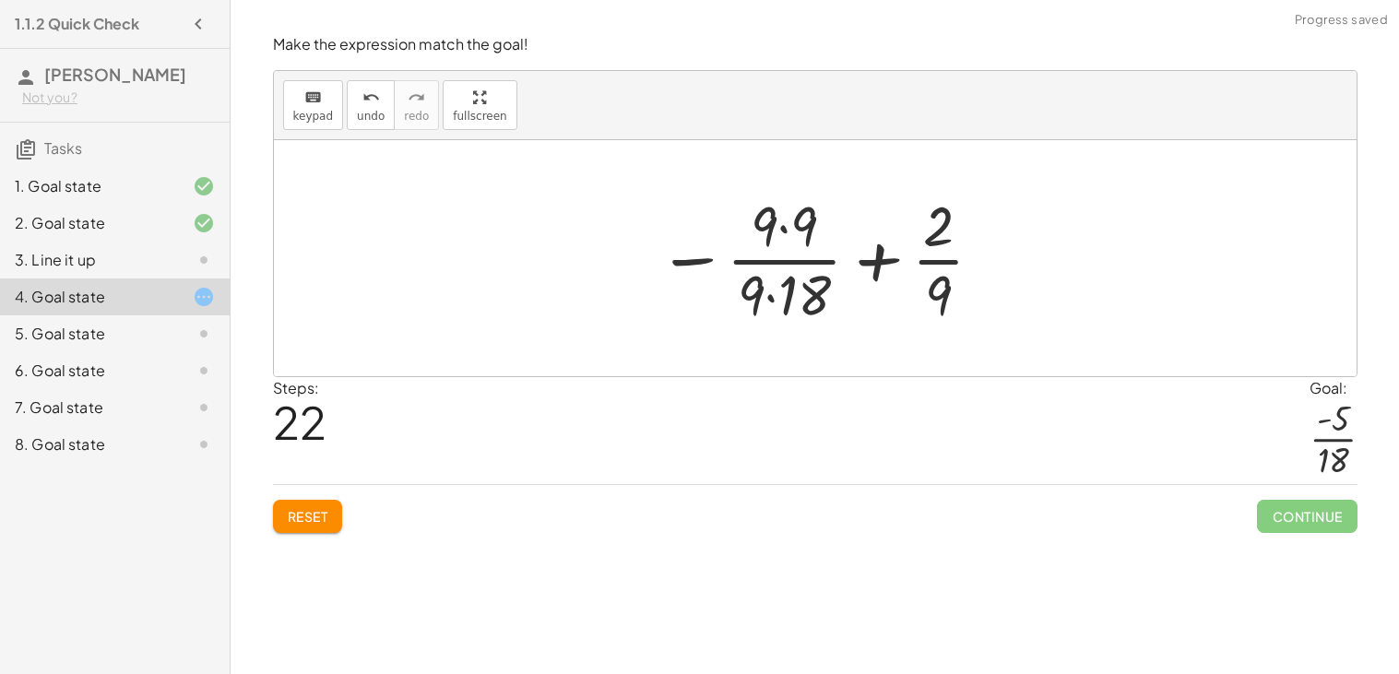
click at [767, 302] on div at bounding box center [821, 258] width 347 height 142
click at [768, 301] on div at bounding box center [822, 258] width 335 height 142
click at [784, 238] on div at bounding box center [822, 258] width 335 height 142
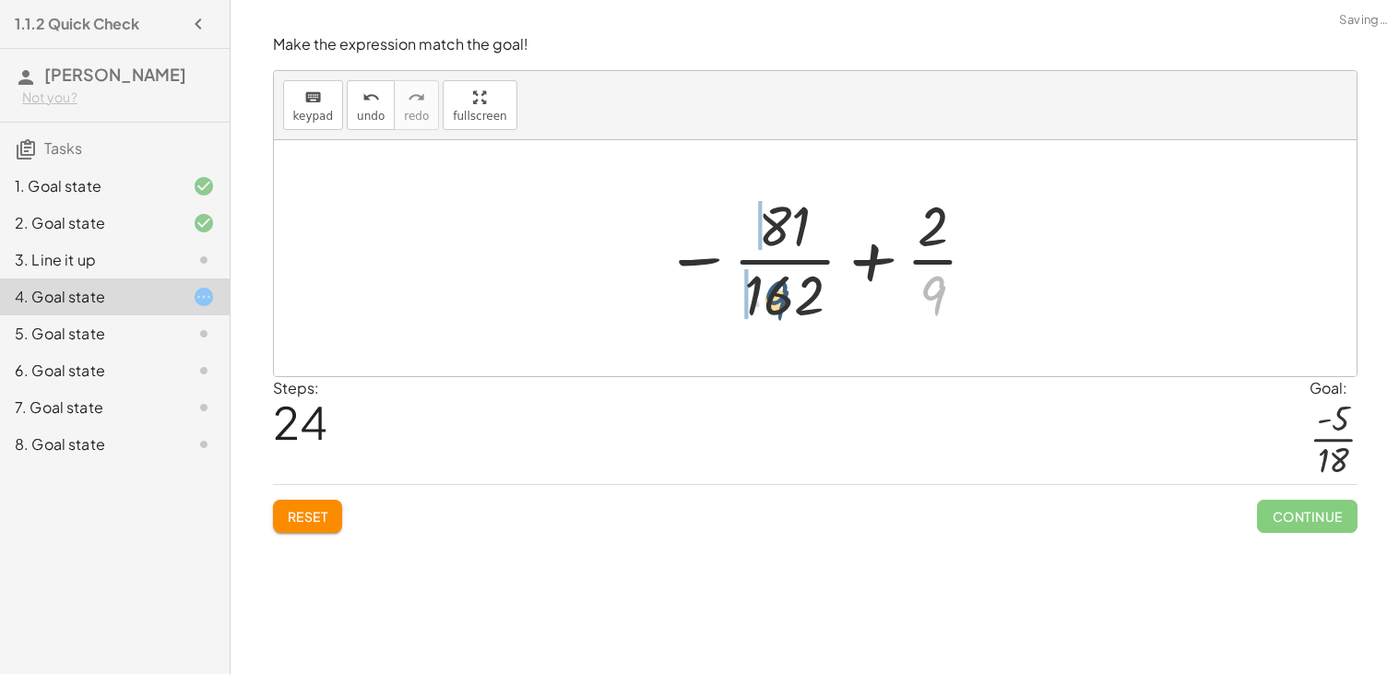
drag, startPoint x: 925, startPoint y: 293, endPoint x: 757, endPoint y: 299, distance: 167.9
click at [757, 299] on div at bounding box center [822, 258] width 335 height 142
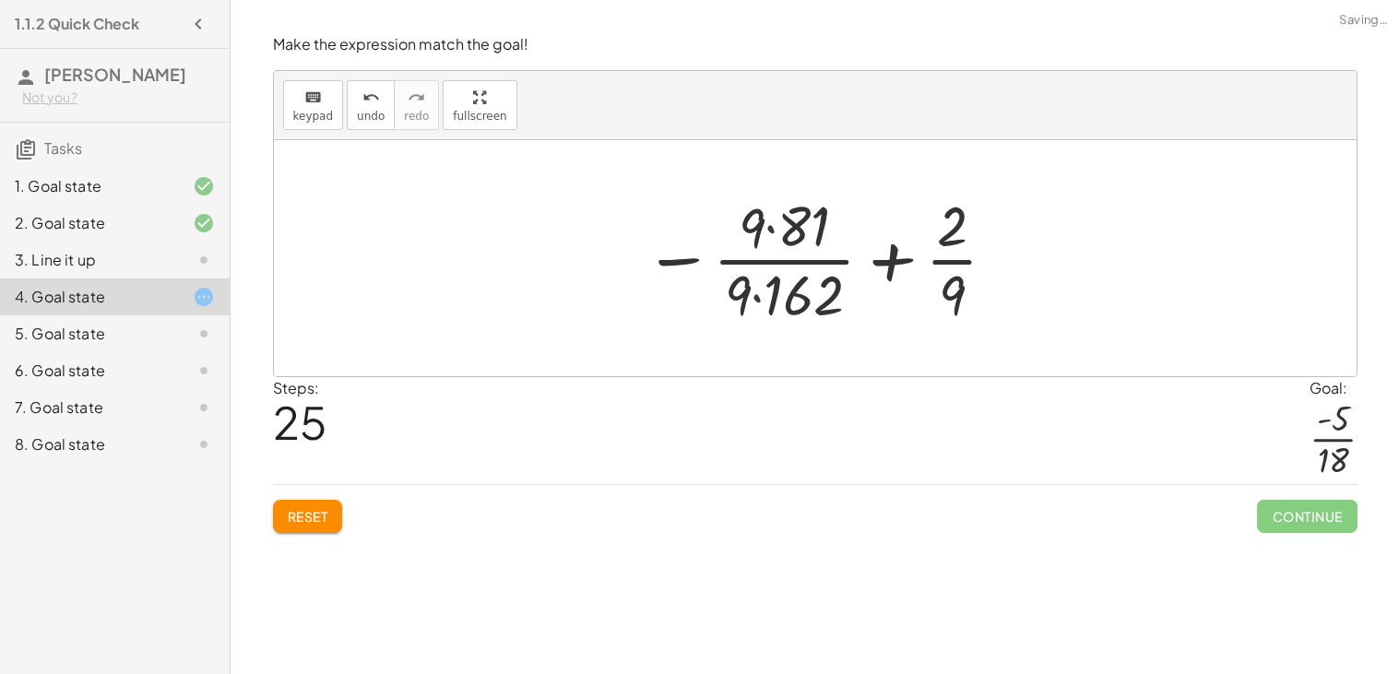
click at [792, 232] on div at bounding box center [821, 258] width 374 height 142
click at [785, 311] on div at bounding box center [821, 258] width 374 height 142
drag, startPoint x: 946, startPoint y: 302, endPoint x: 742, endPoint y: 318, distance: 204.5
click at [742, 318] on div at bounding box center [823, 258] width 380 height 142
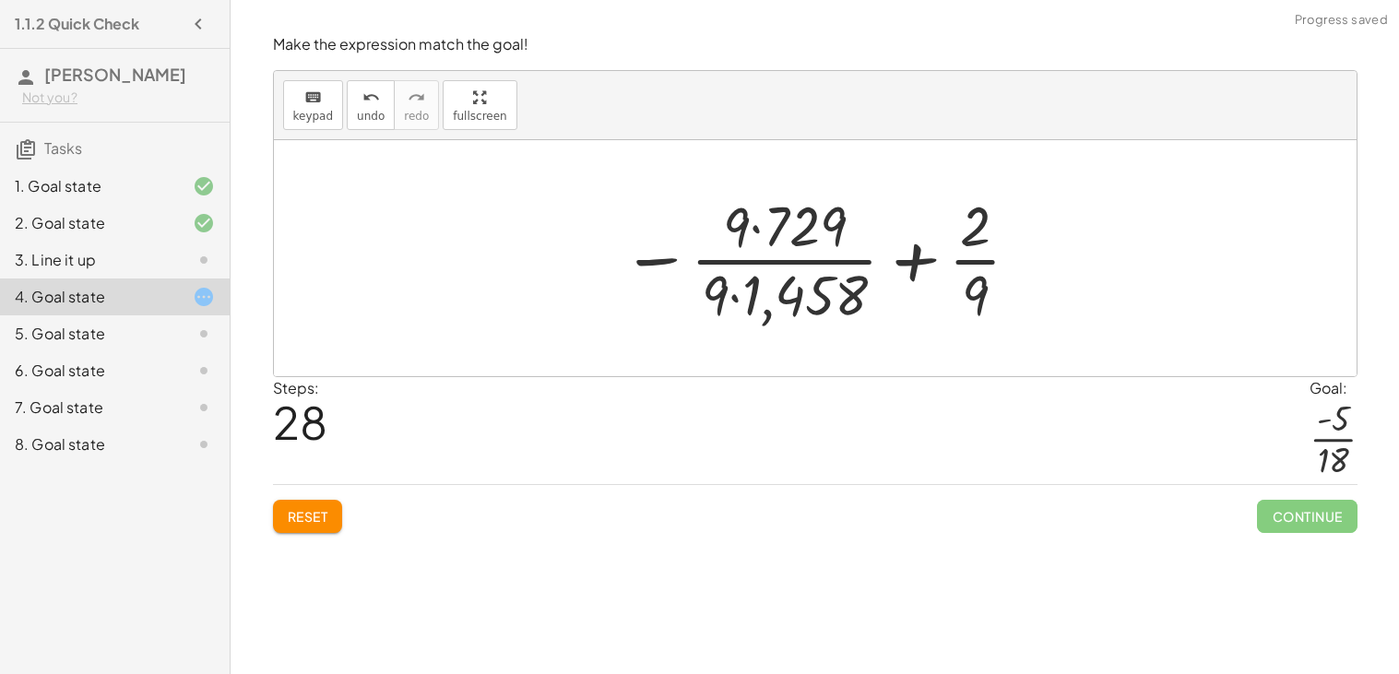
click at [788, 240] on div at bounding box center [822, 258] width 420 height 142
click at [787, 289] on div at bounding box center [822, 258] width 420 height 142
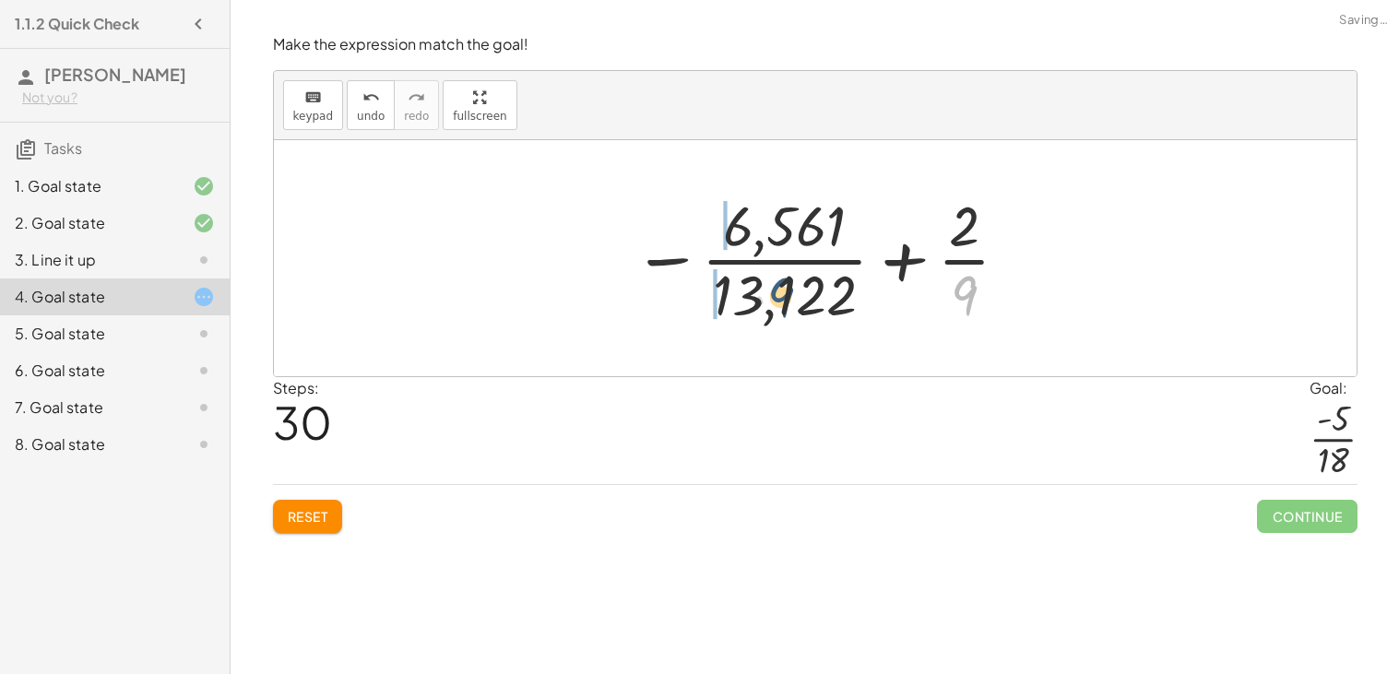
drag, startPoint x: 958, startPoint y: 302, endPoint x: 774, endPoint y: 303, distance: 184.4
click at [774, 303] on div at bounding box center [821, 258] width 397 height 142
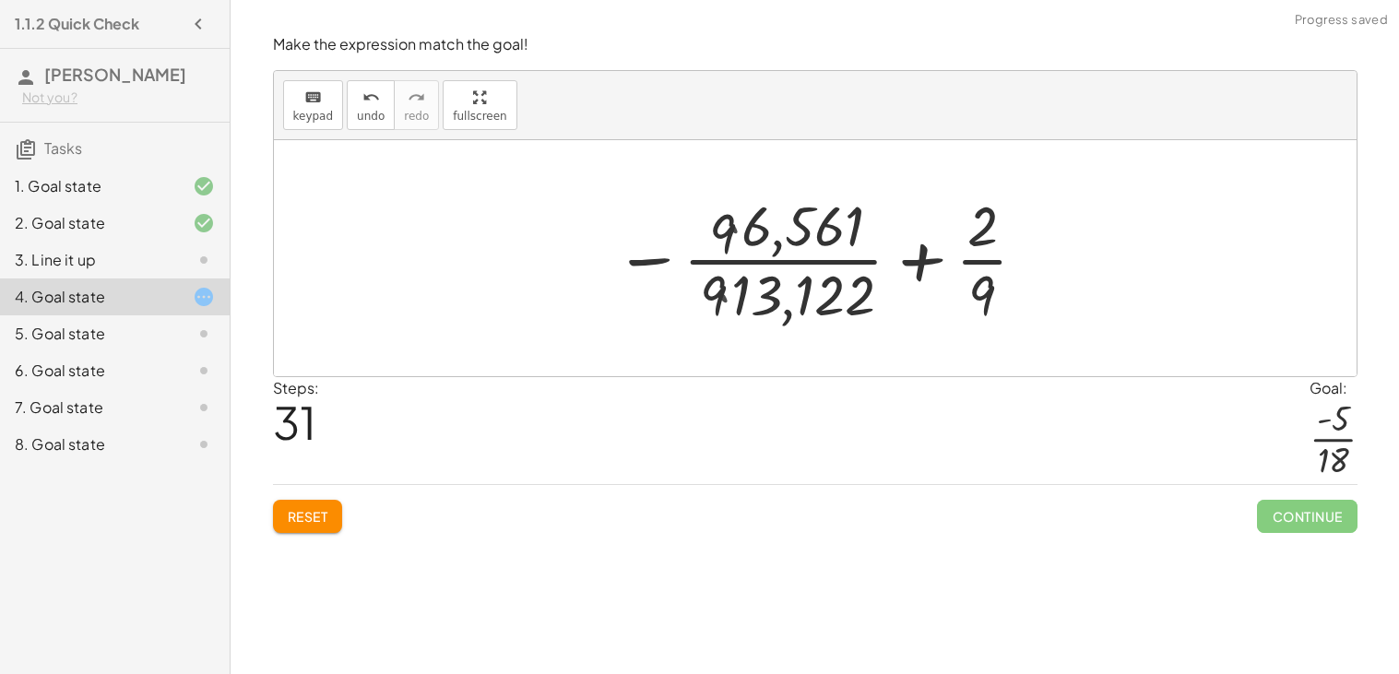
click at [796, 236] on div at bounding box center [822, 258] width 438 height 142
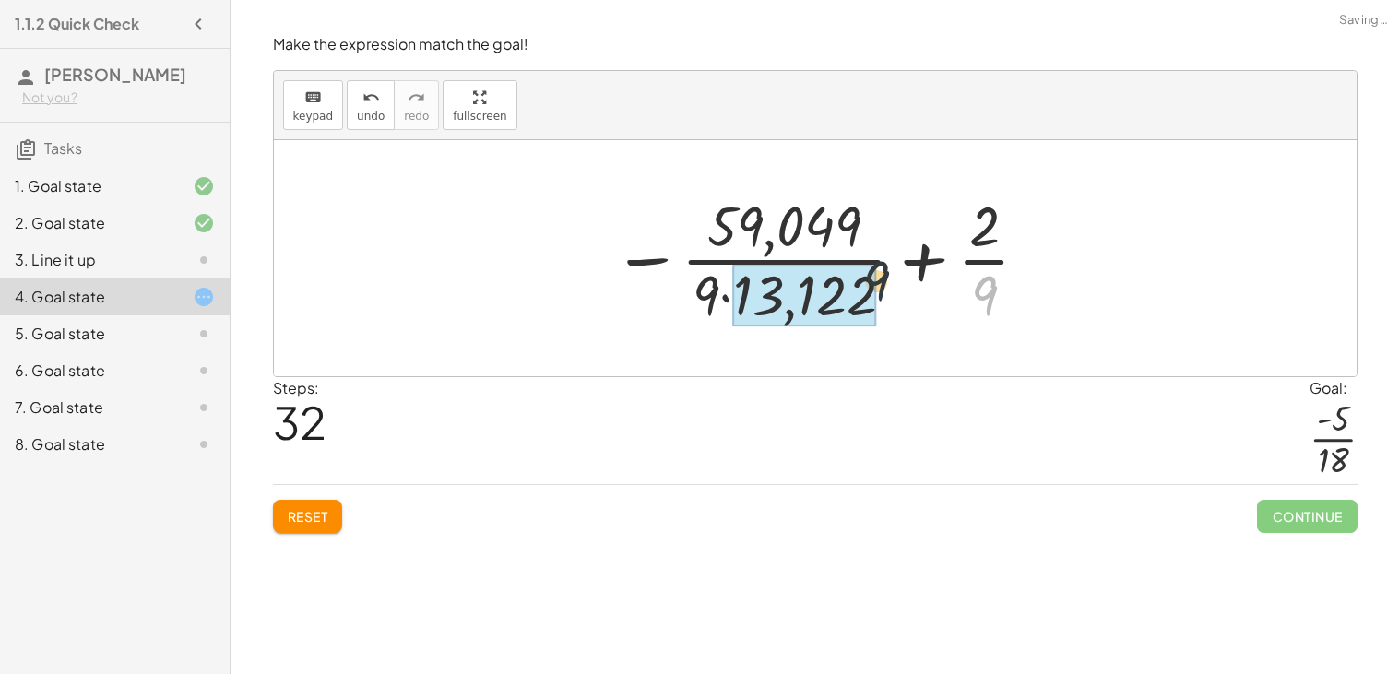
drag, startPoint x: 964, startPoint y: 289, endPoint x: 801, endPoint y: 262, distance: 165.4
click at [801, 262] on div at bounding box center [822, 258] width 438 height 142
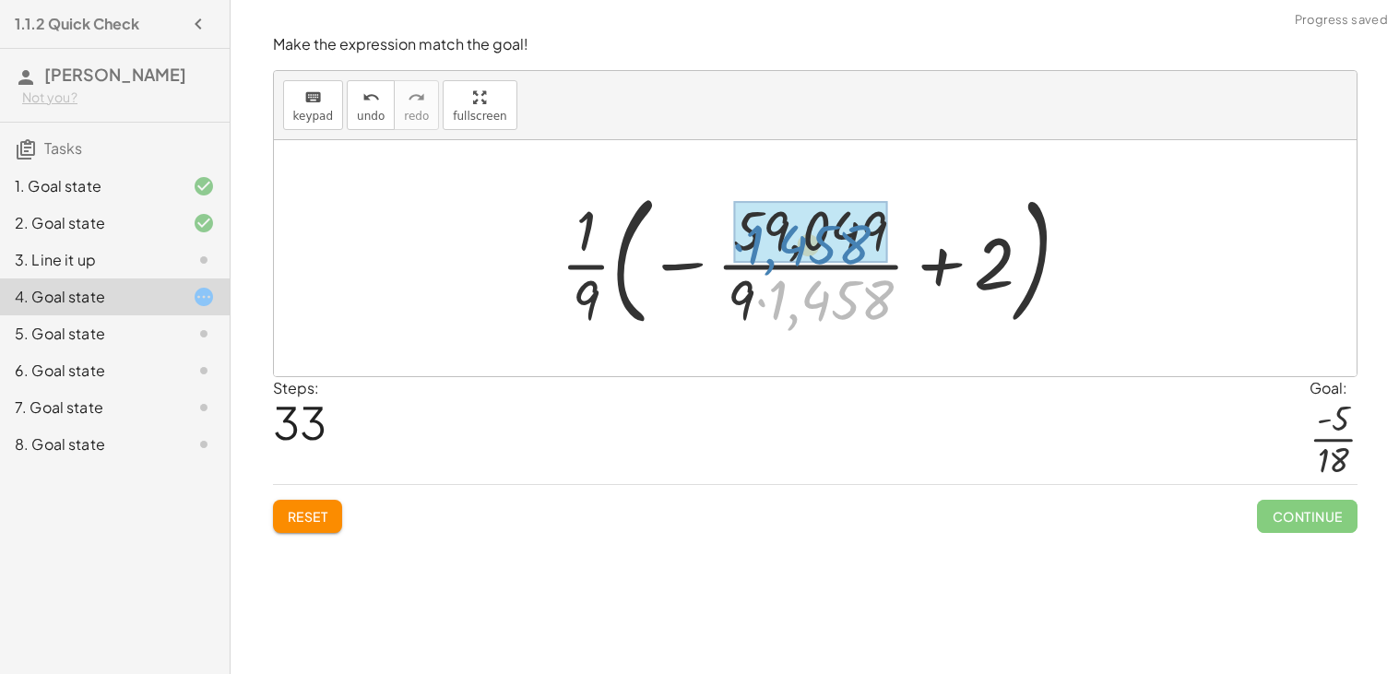
drag, startPoint x: 870, startPoint y: 283, endPoint x: 853, endPoint y: 230, distance: 56.3
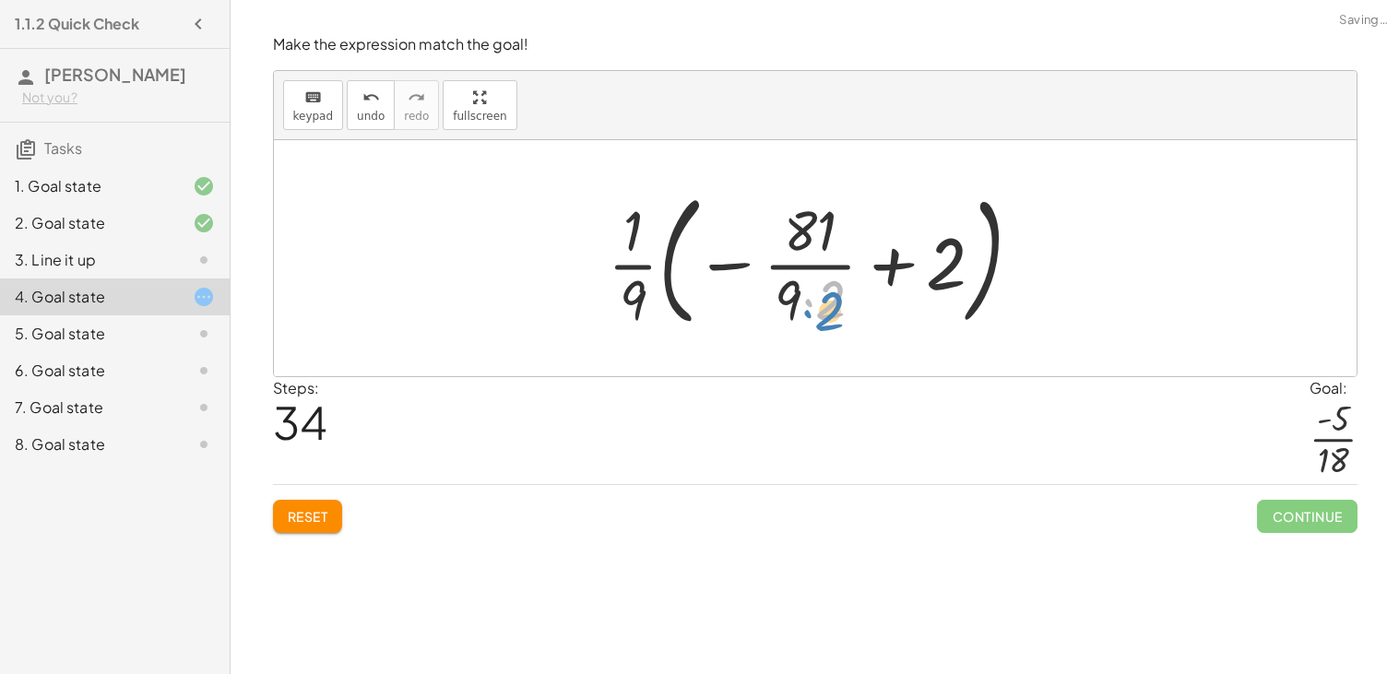
drag, startPoint x: 843, startPoint y: 314, endPoint x: 851, endPoint y: 323, distance: 11.7
click at [851, 323] on div at bounding box center [821, 258] width 447 height 153
click at [326, 531] on button "Reset" at bounding box center [308, 516] width 70 height 33
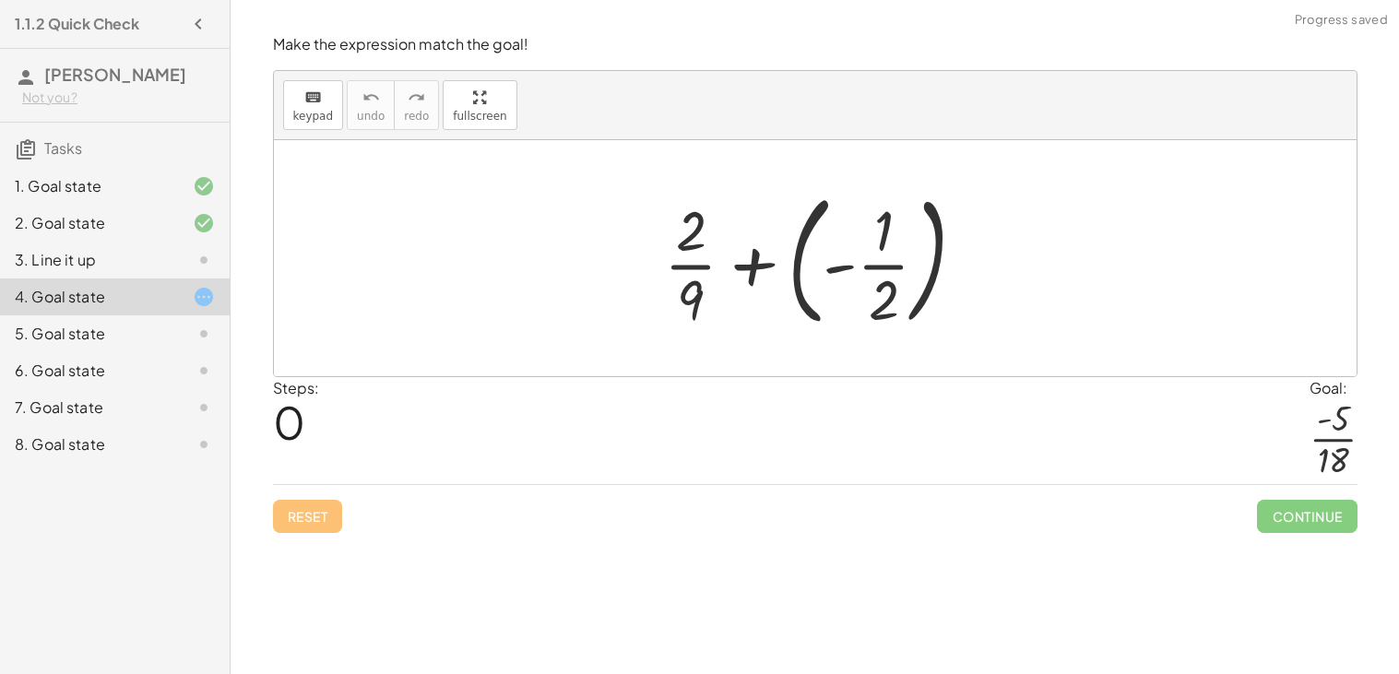
click at [872, 270] on div at bounding box center [822, 258] width 335 height 153
click at [847, 271] on div at bounding box center [822, 258] width 335 height 153
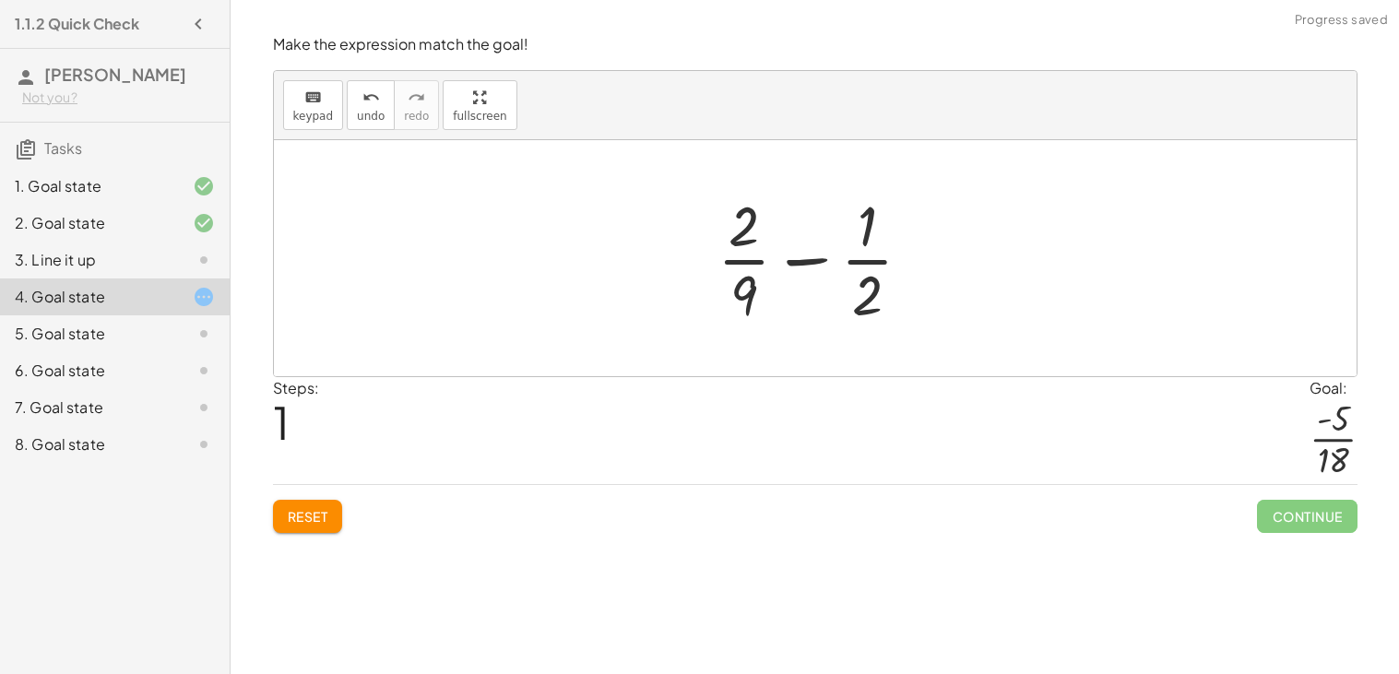
click at [800, 266] on div at bounding box center [822, 258] width 229 height 142
click at [1251, 415] on div "Steps: 1 Goal: · - 5 · 18" at bounding box center [815, 431] width 1084 height 108
